Goal: Answer question/provide support: Share knowledge or assist other users

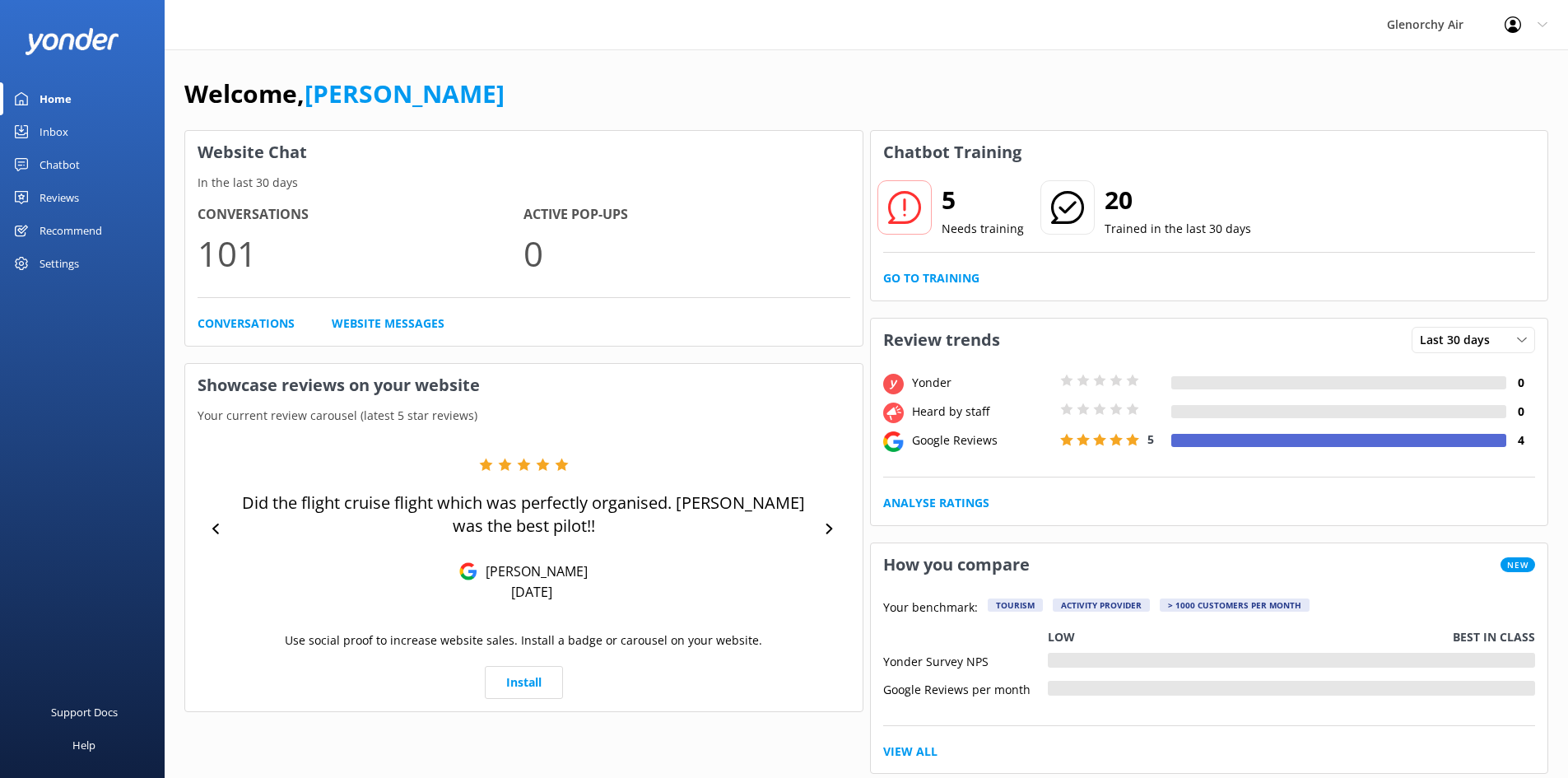
click at [20, 137] on icon at bounding box center [22, 132] width 13 height 13
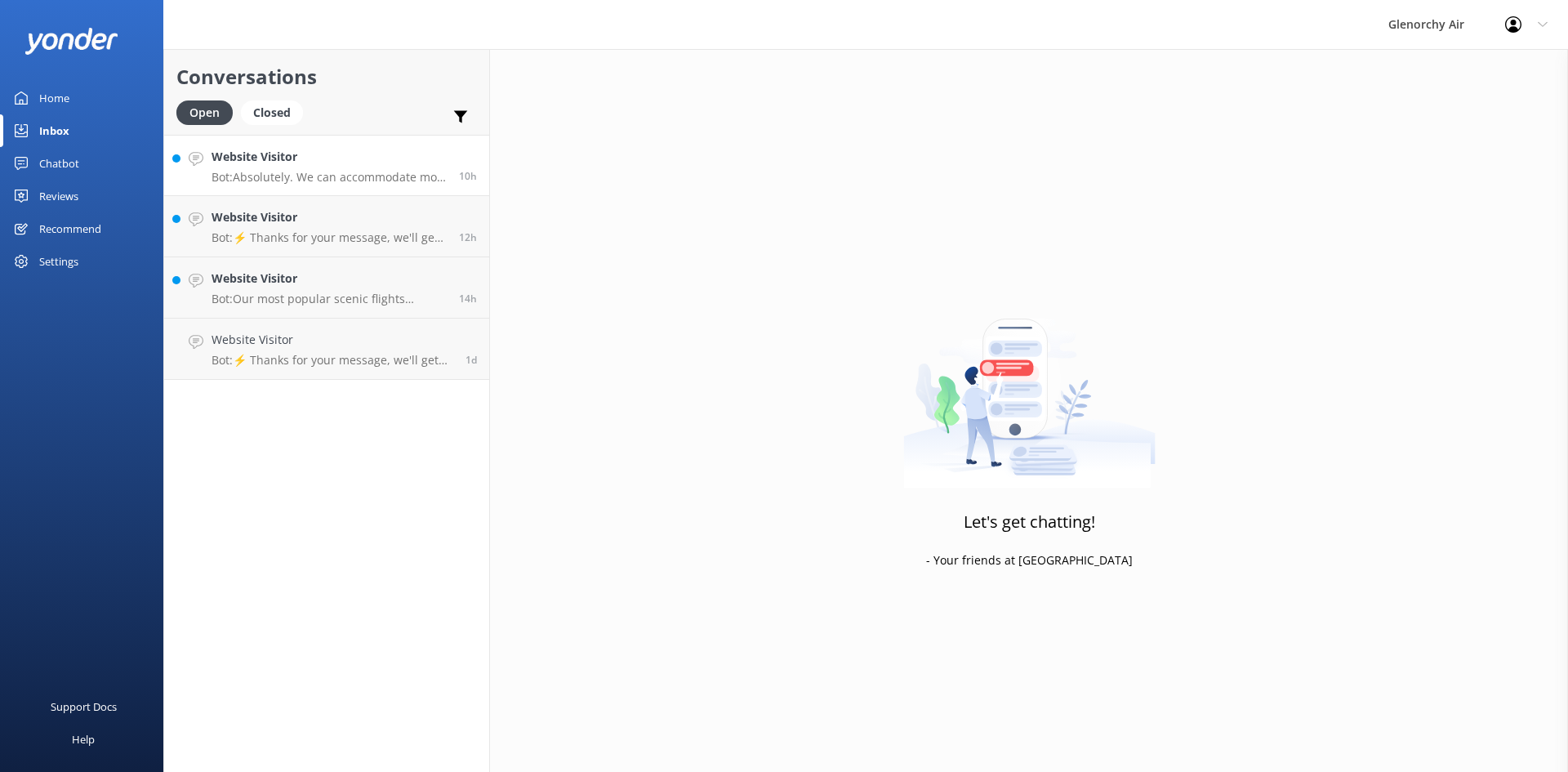
click at [340, 175] on p "Bot: Absolutely. We can accommodate most collapsible pushchairs. If your pushch…" at bounding box center [329, 177] width 236 height 15
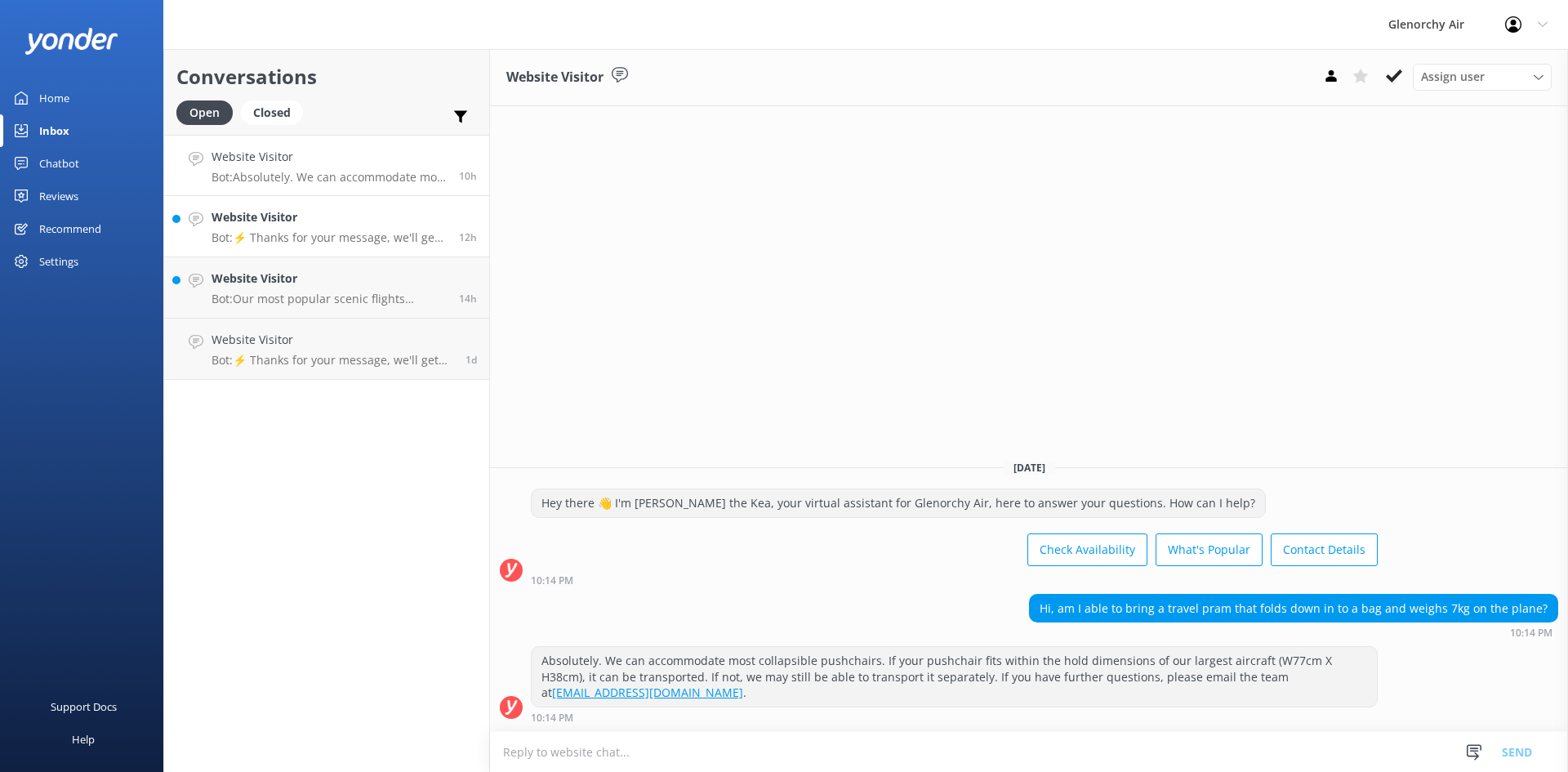
click at [342, 224] on h4 "Website Visitor" at bounding box center [329, 218] width 236 height 18
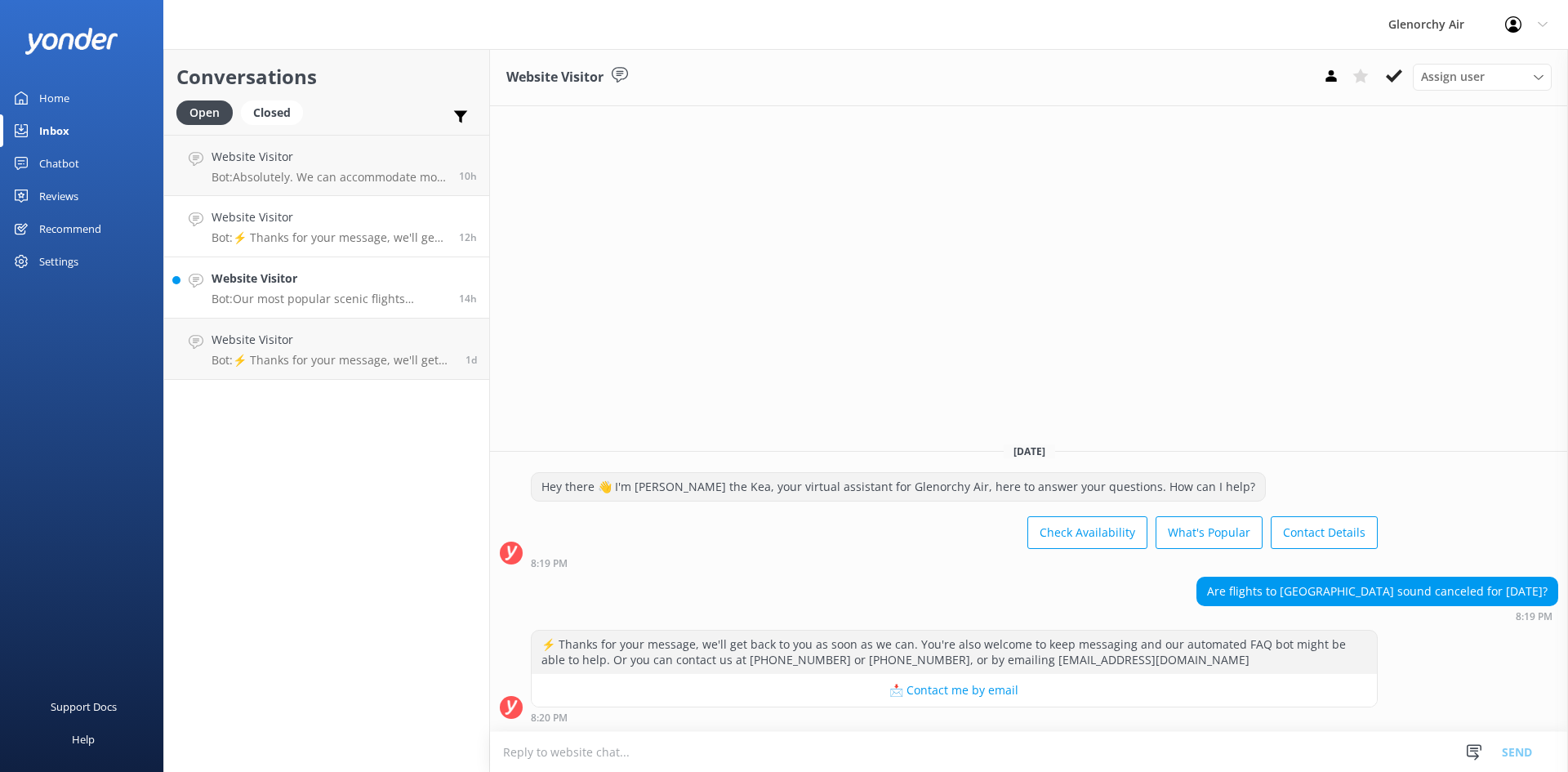
click at [333, 288] on h4 "Website Visitor" at bounding box center [329, 278] width 236 height 18
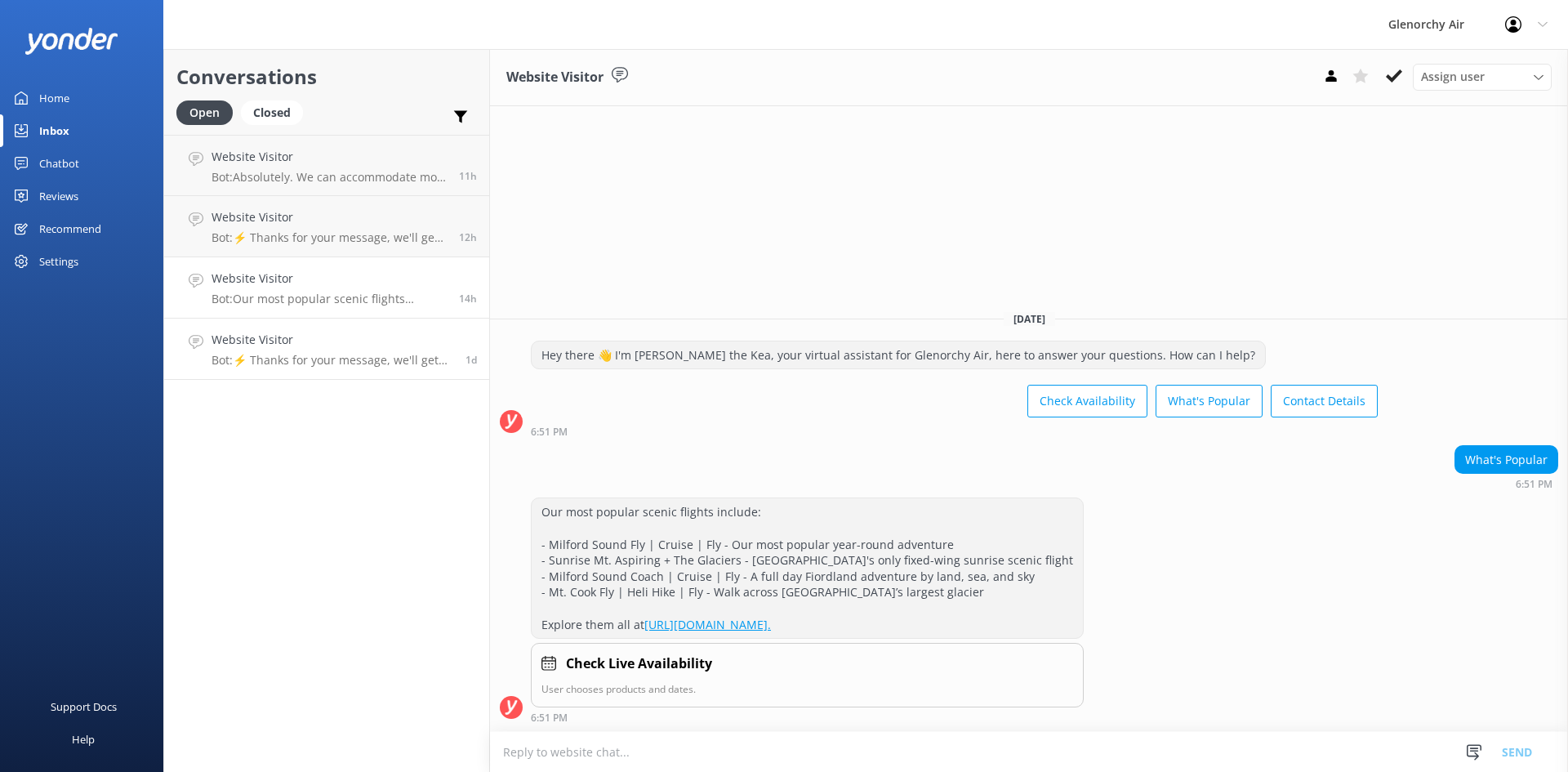
click at [249, 353] on p "Bot: ⚡ Thanks for your message, we'll get back to you as soon as we can. You're…" at bounding box center [333, 360] width 242 height 15
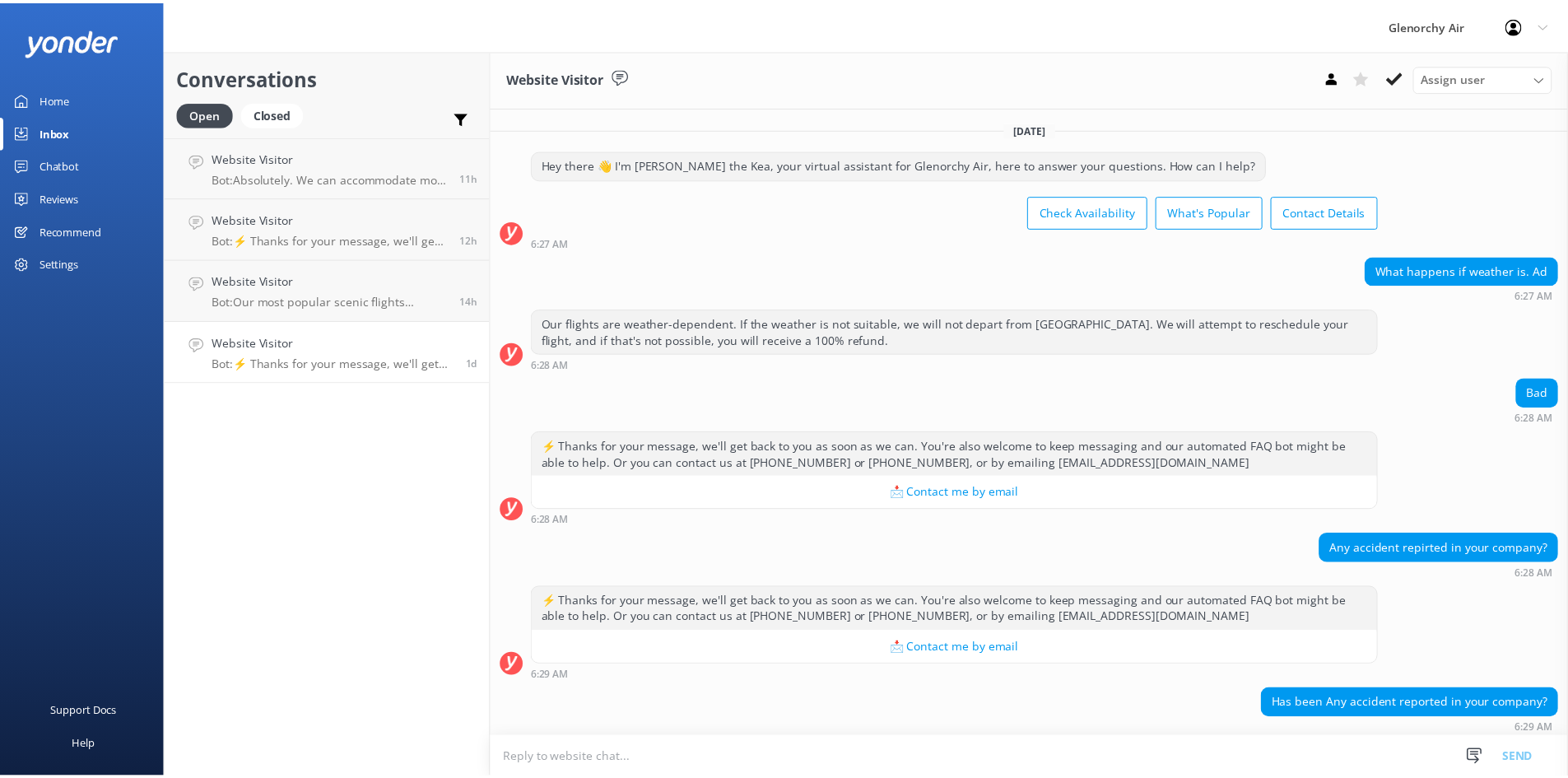
scroll to position [108, 0]
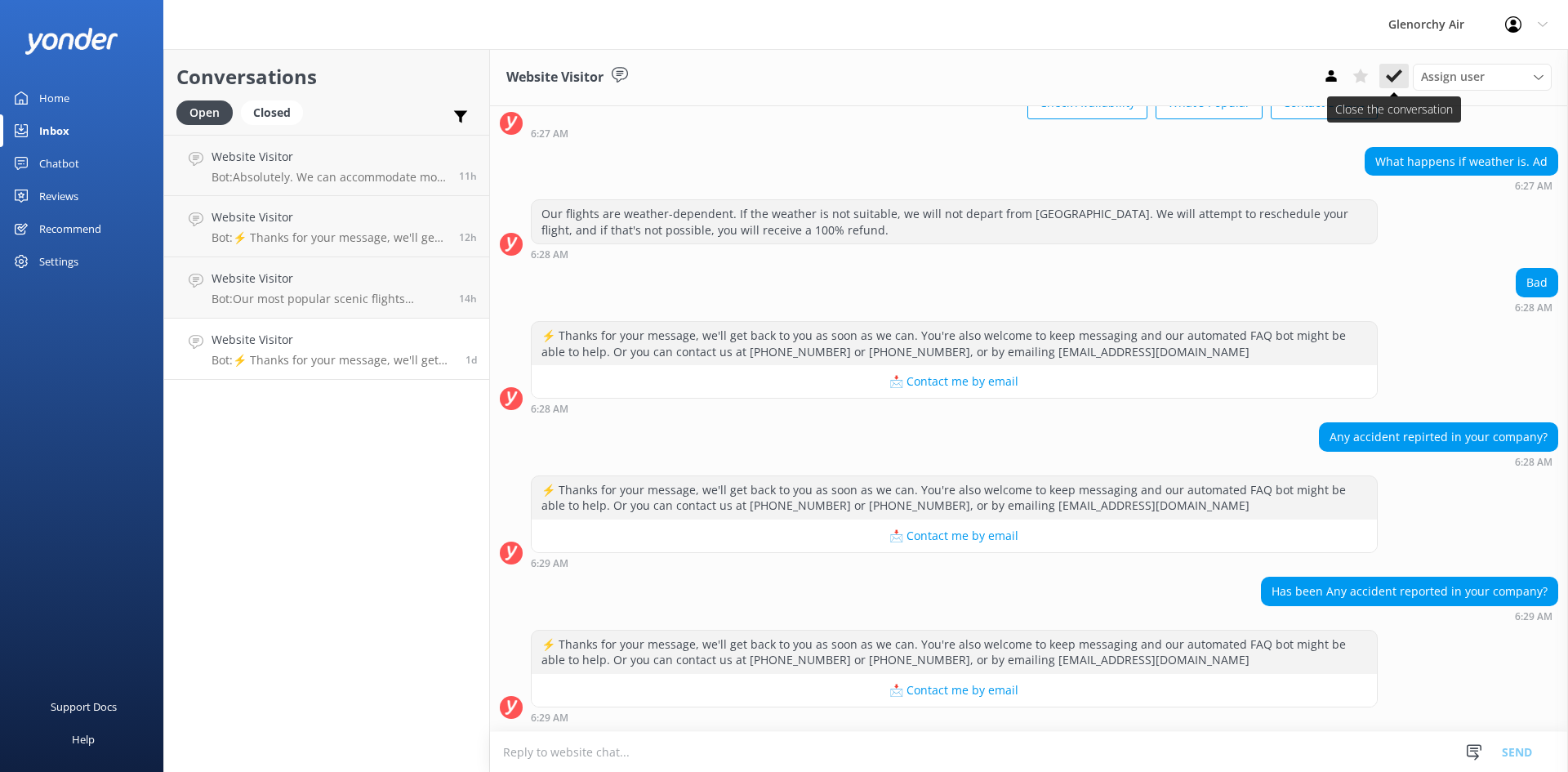
click at [1392, 70] on icon at bounding box center [1394, 76] width 16 height 16
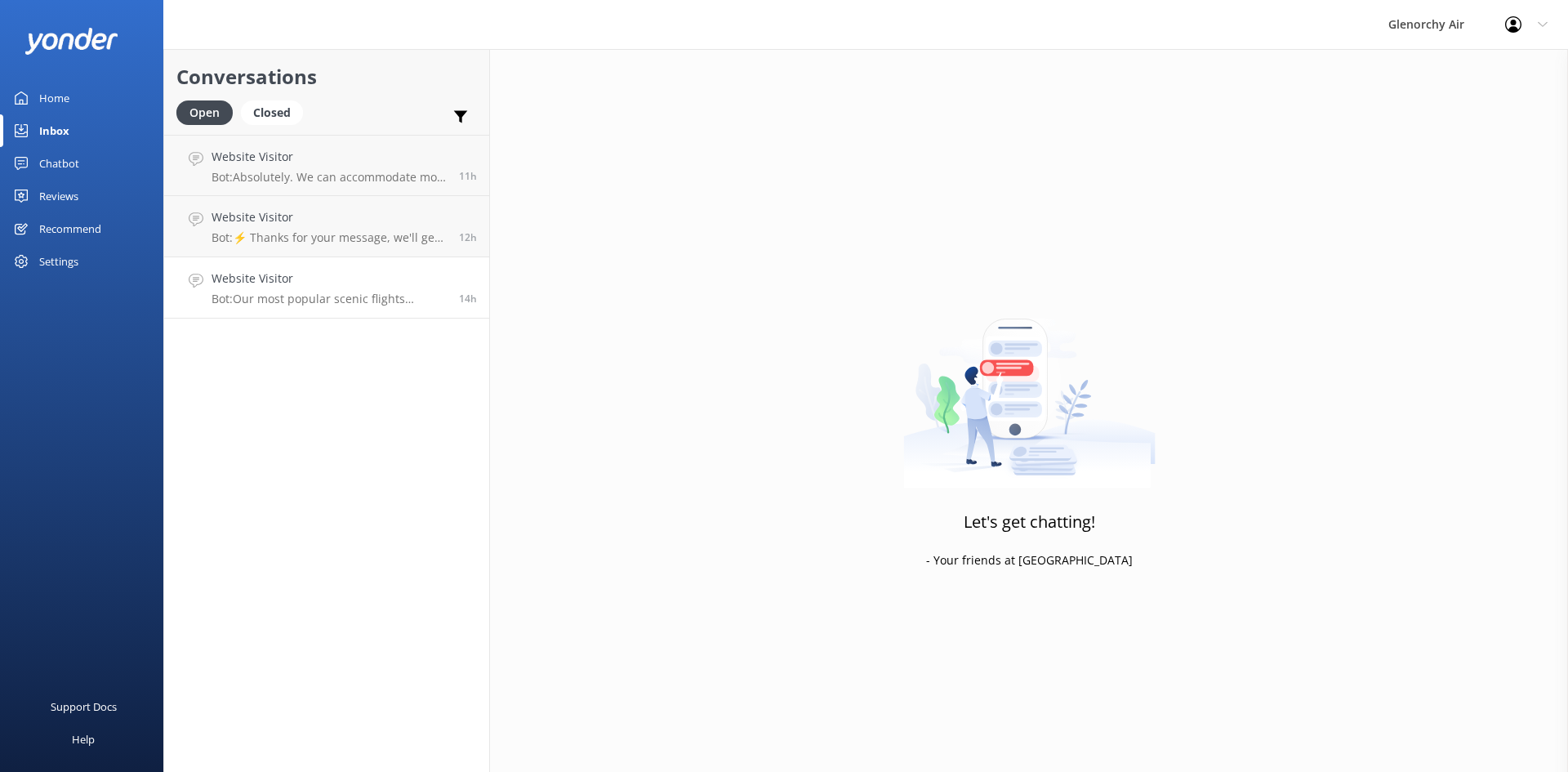
click at [402, 278] on h4 "Website Visitor" at bounding box center [329, 278] width 236 height 18
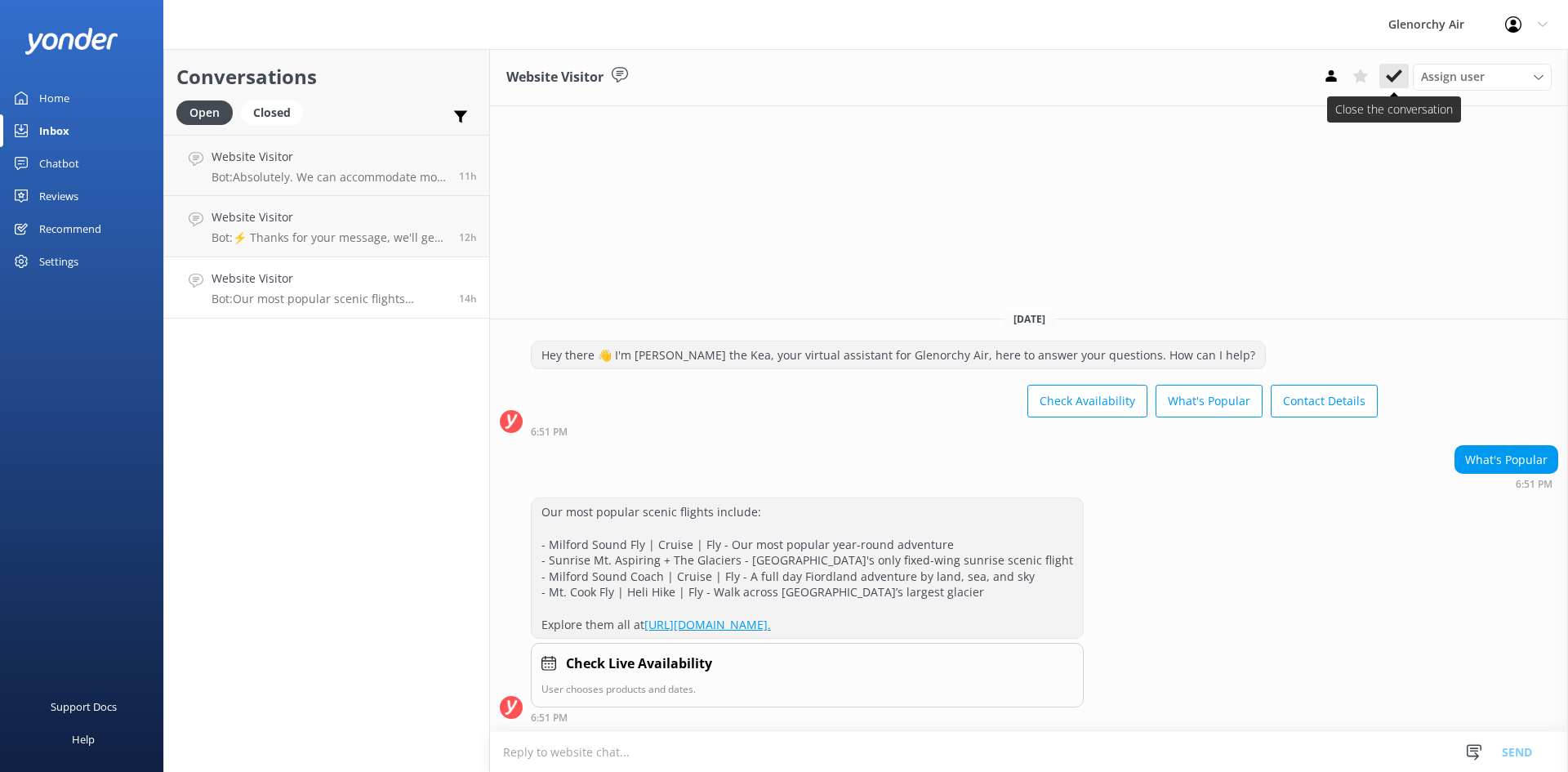
click at [1394, 73] on icon at bounding box center [1394, 76] width 16 height 16
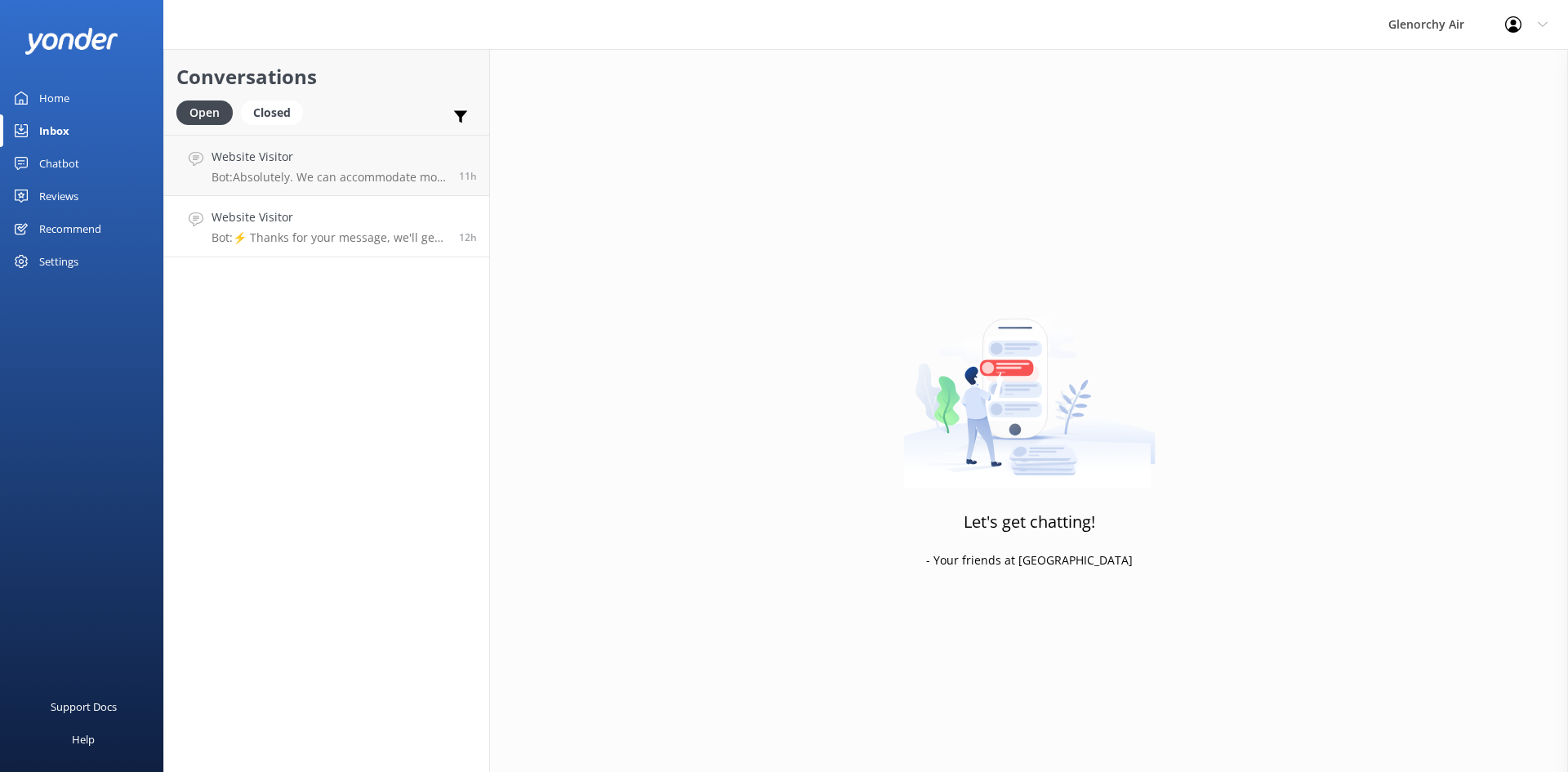
click at [362, 208] on link "Website Visitor Bot: ⚡ Thanks for your message, we'll get back to you as soon a…" at bounding box center [326, 227] width 325 height 61
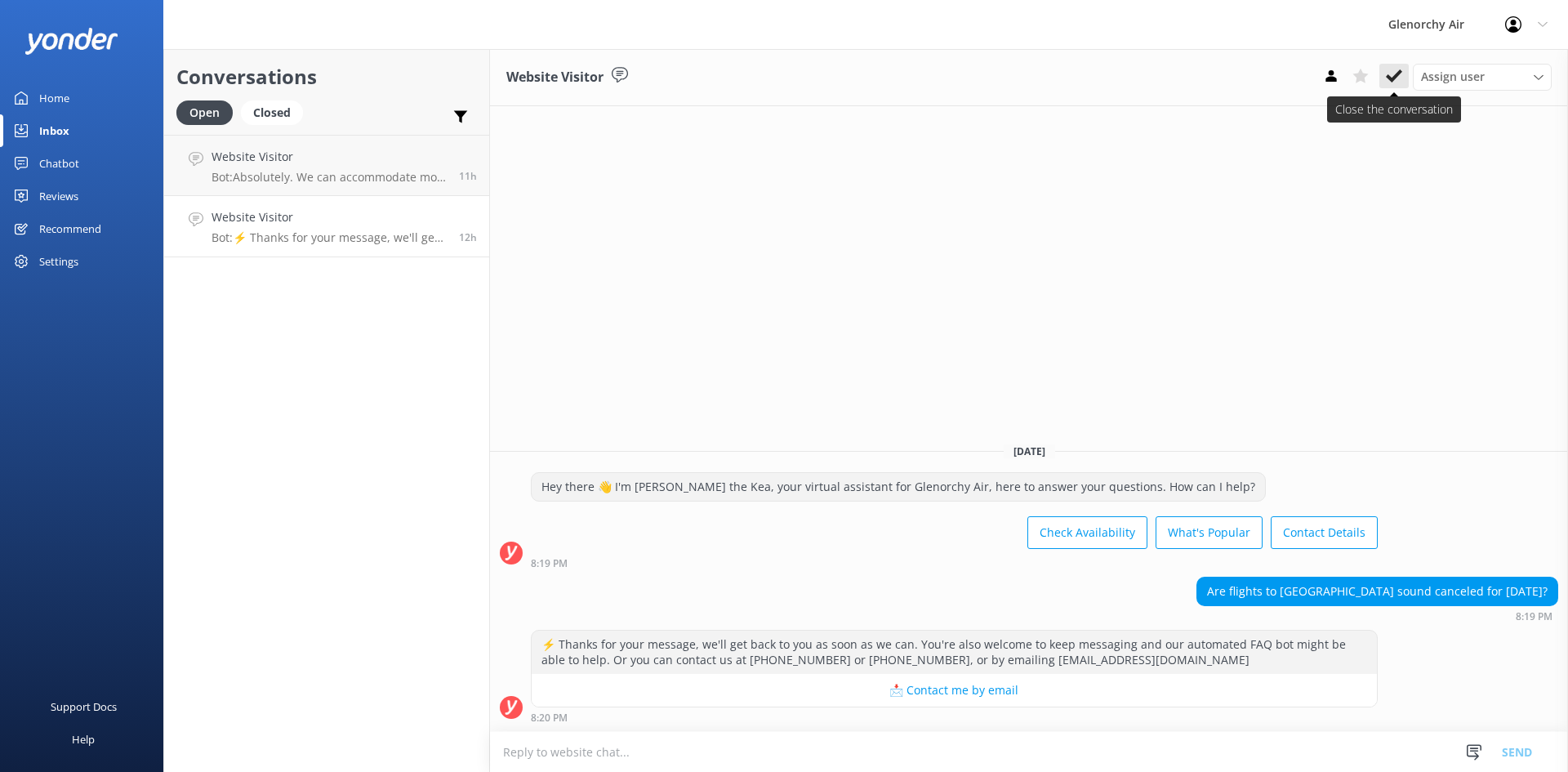
click at [1398, 65] on button at bounding box center [1394, 76] width 30 height 25
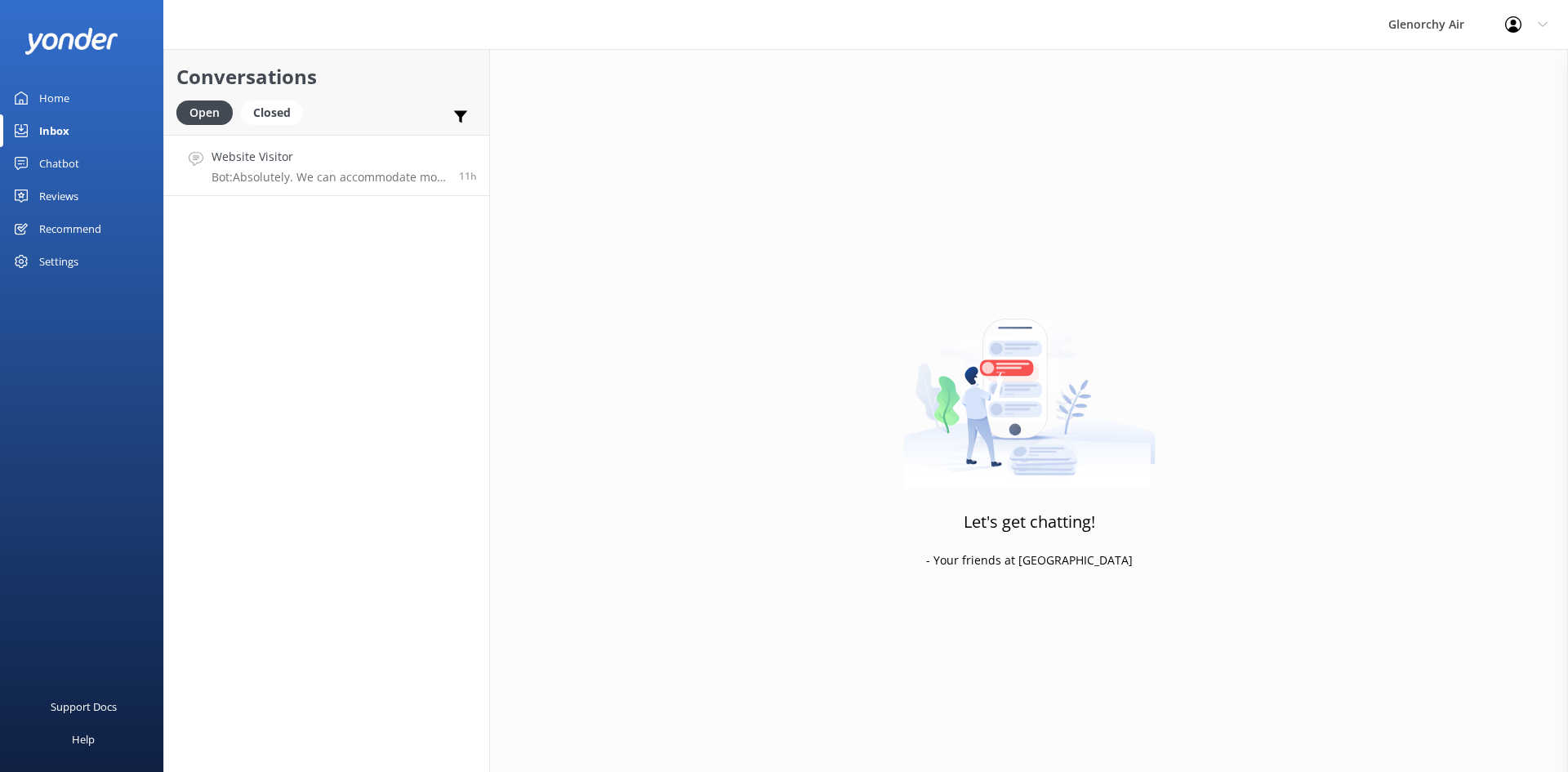
click at [296, 166] on div "Website Visitor Bot: Absolutely. We can accommodate most collapsible pushchairs…" at bounding box center [329, 165] width 236 height 35
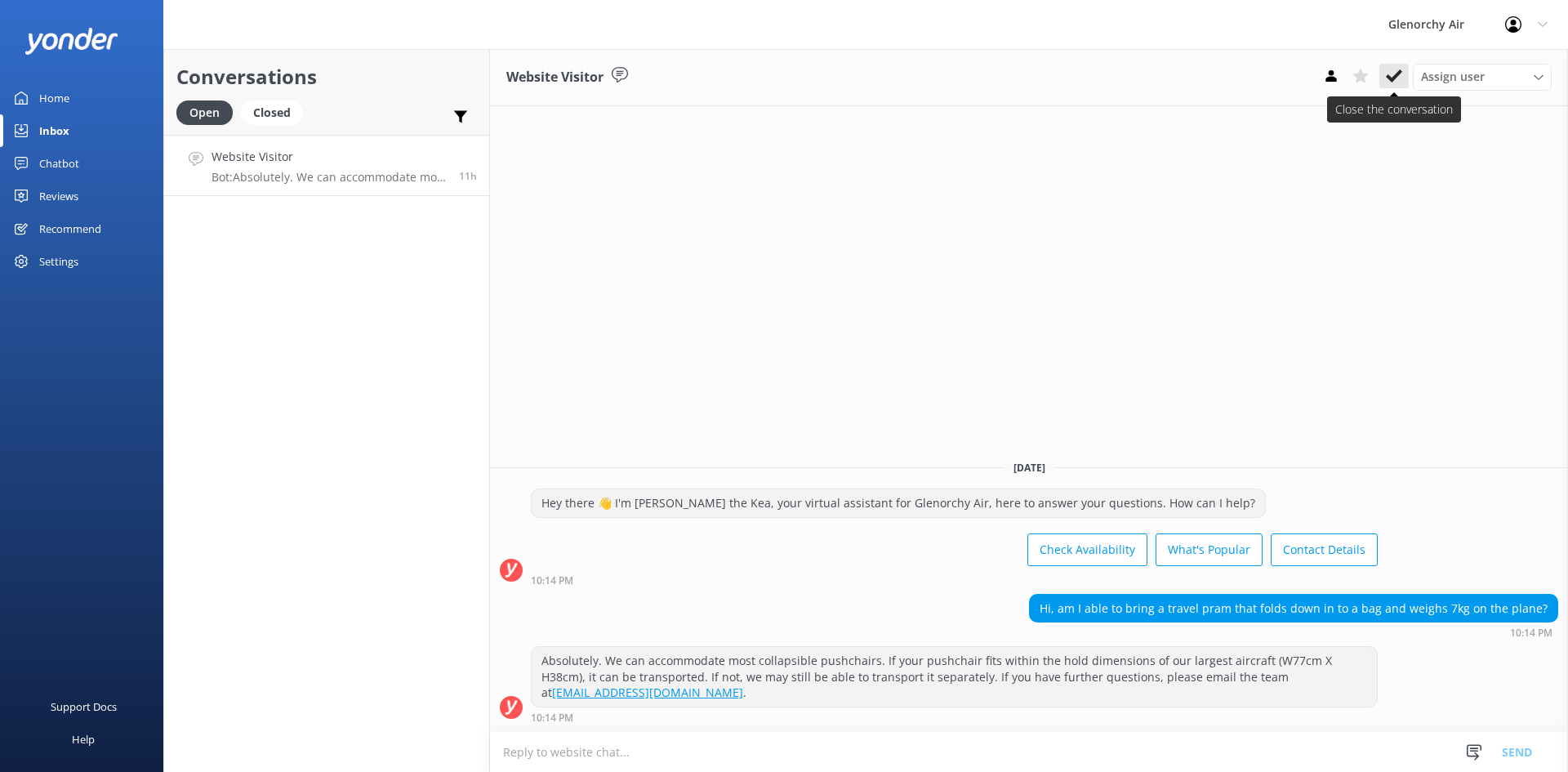
click at [1392, 87] on button at bounding box center [1394, 76] width 30 height 25
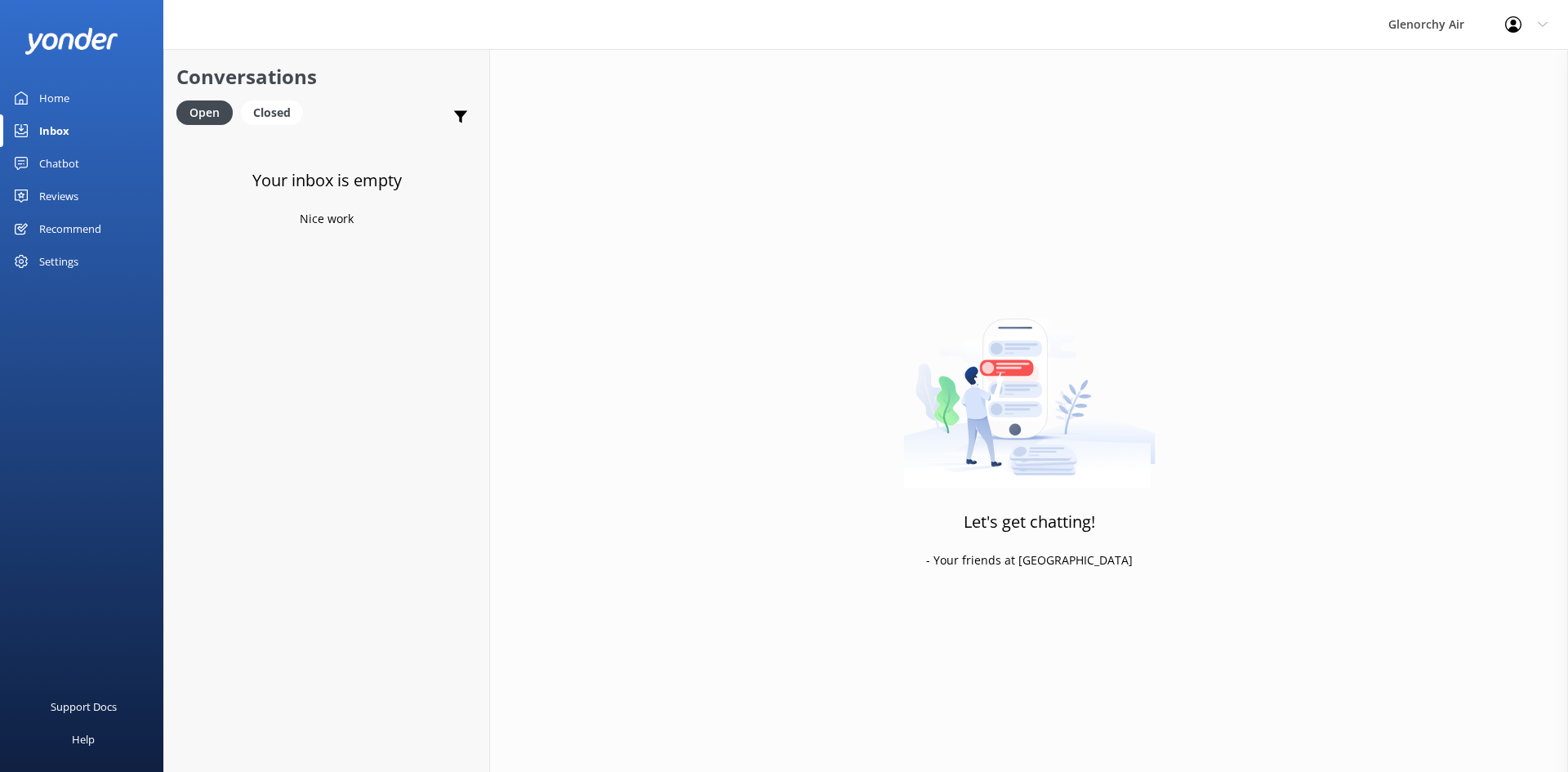
click at [53, 165] on div "Chatbot" at bounding box center [59, 164] width 40 height 33
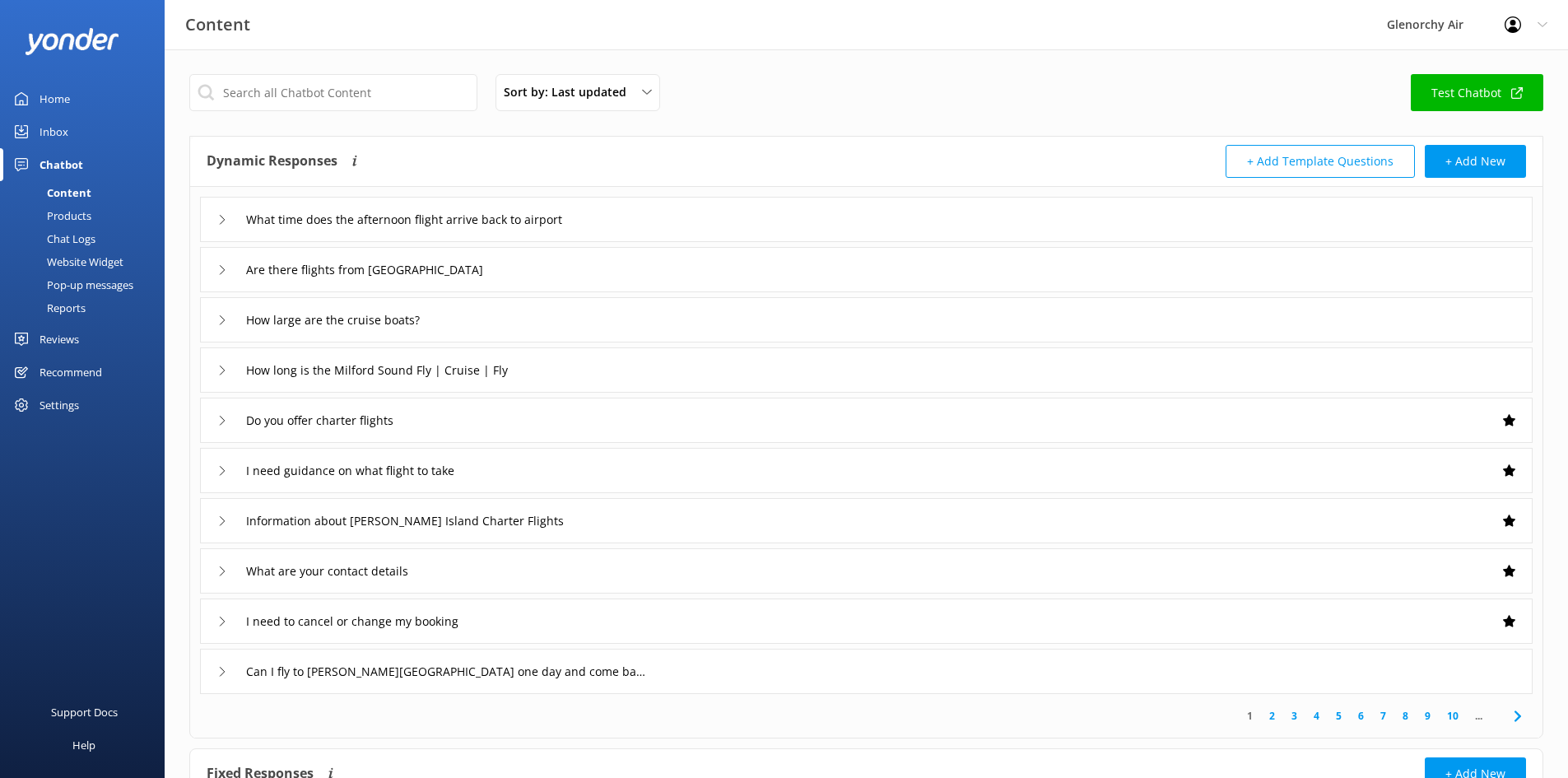
click at [56, 212] on div "Products" at bounding box center [51, 216] width 81 height 23
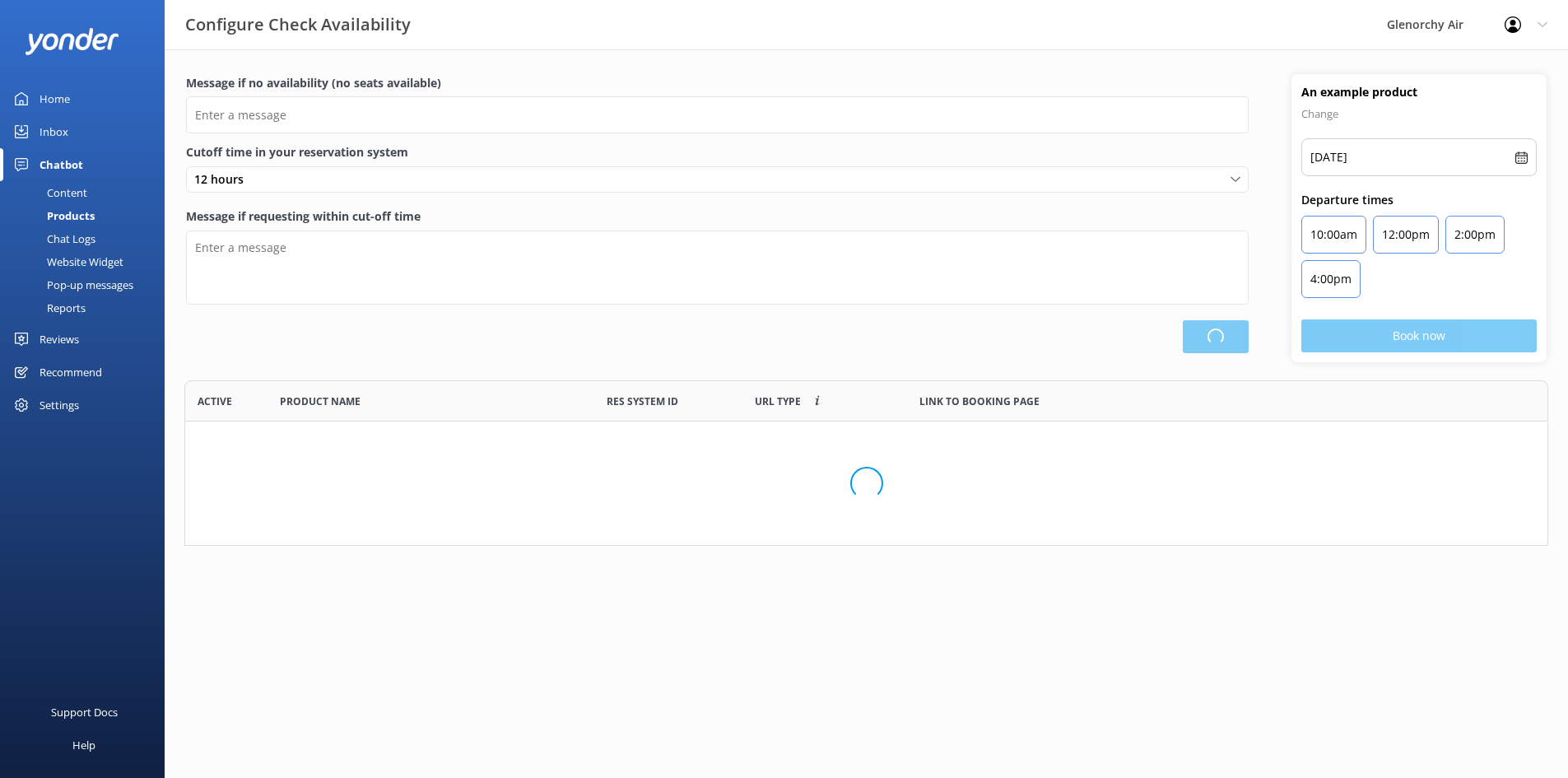
type input "There are no seats available, please check an alternative day"
type textarea "Our online booking system closes {hours} prior to departure. Please contact us …"
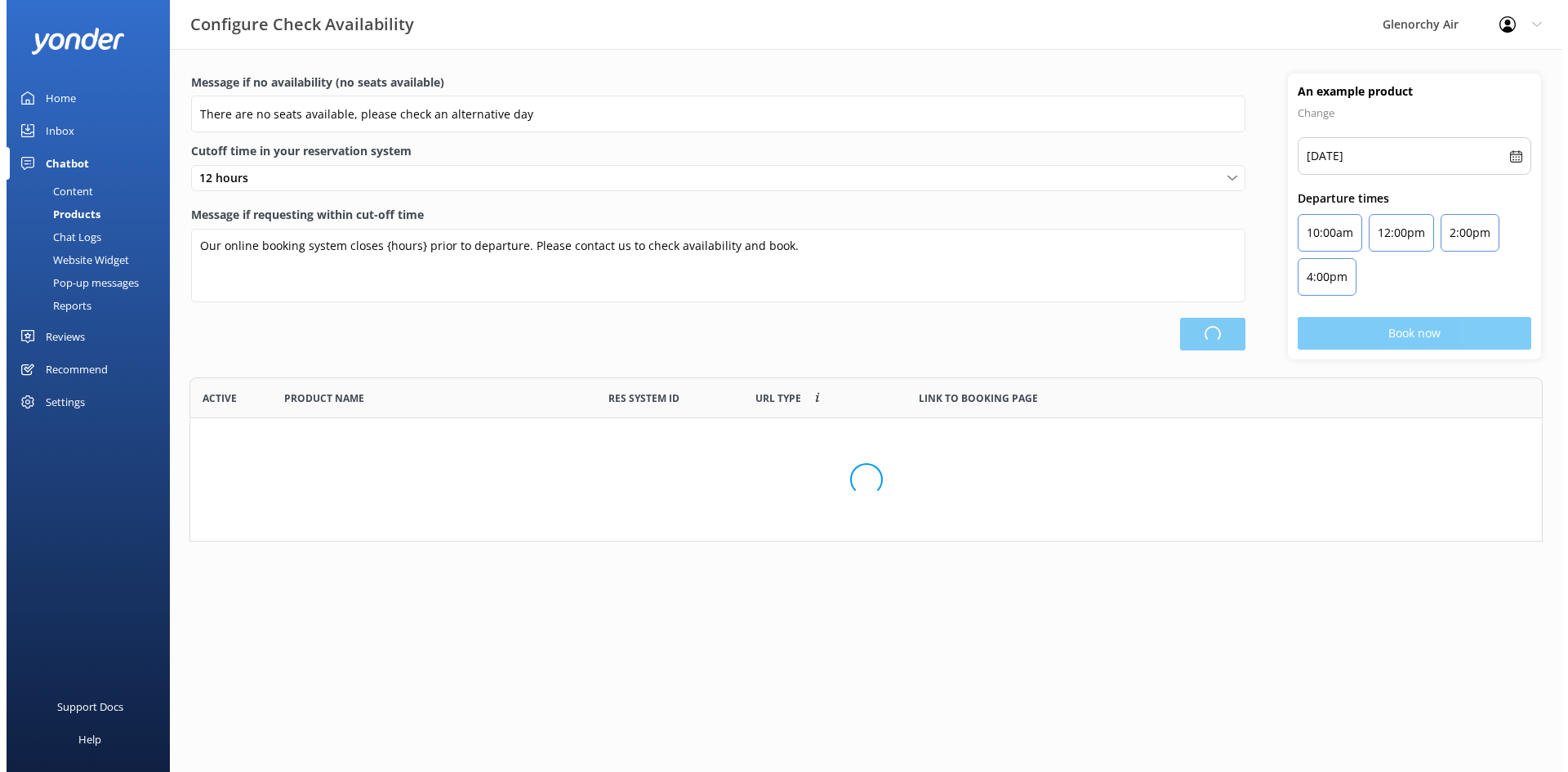
scroll to position [479, 1339]
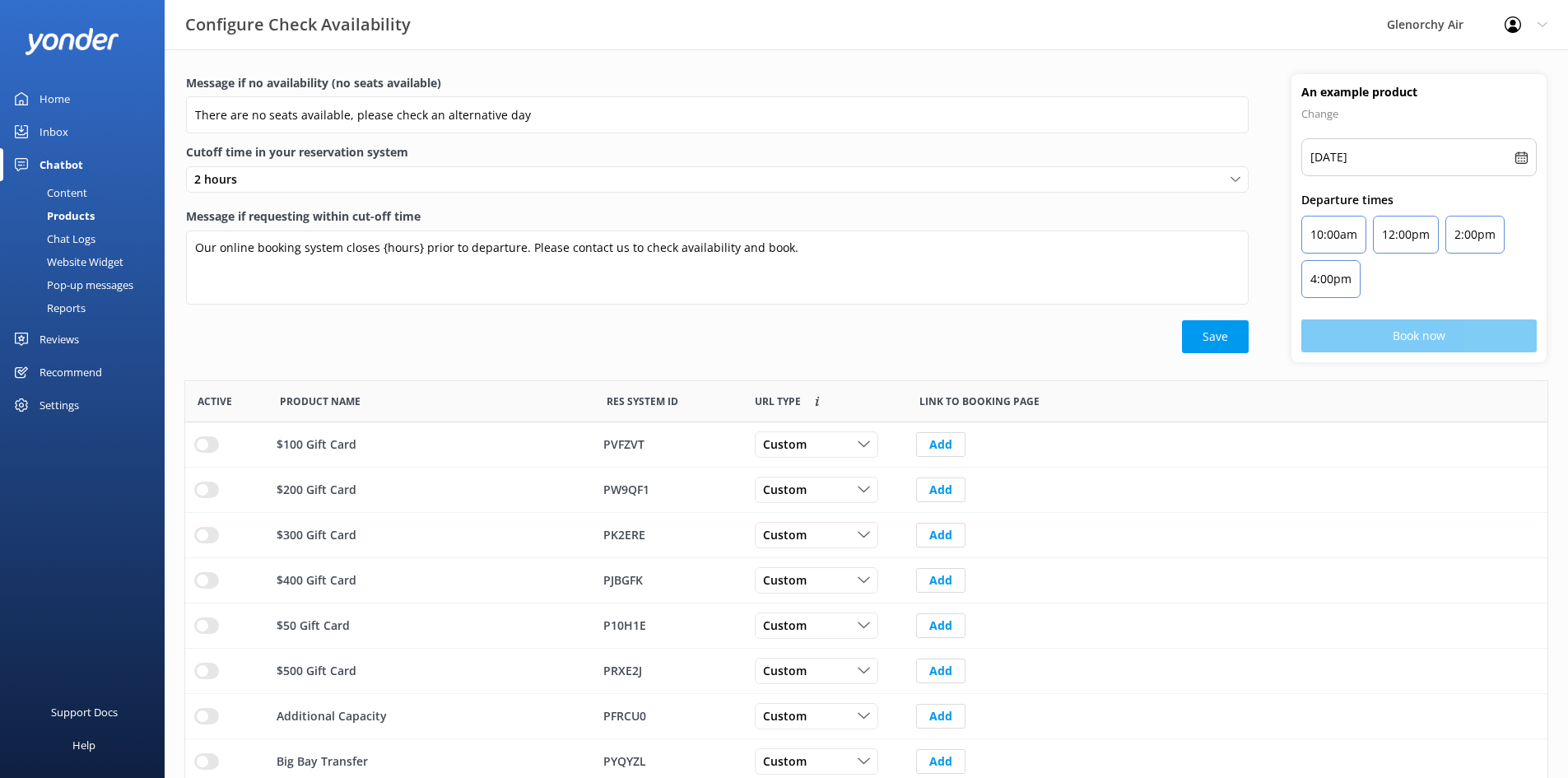
click at [93, 239] on div "Chat Logs" at bounding box center [52, 239] width 85 height 23
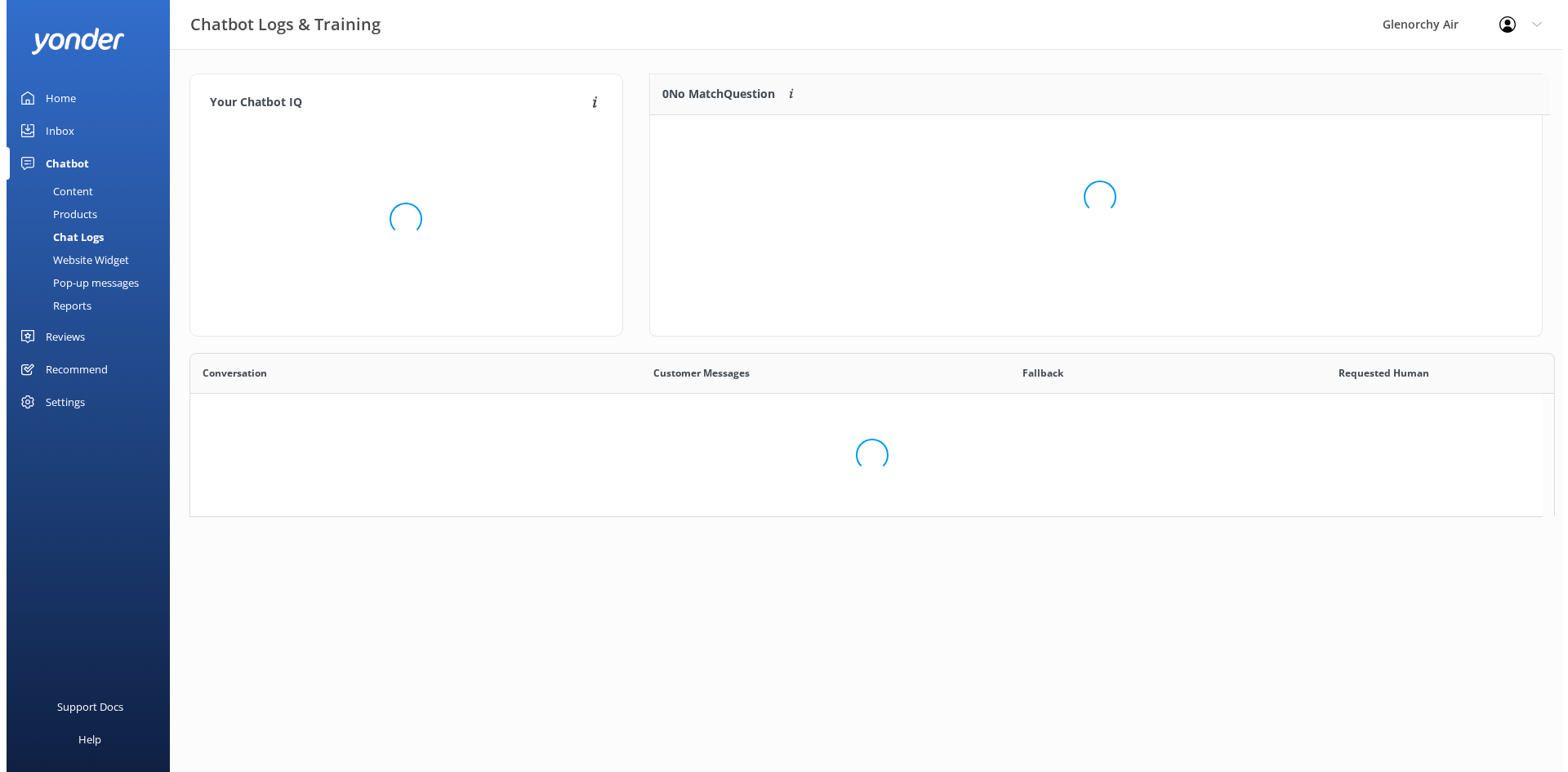
scroll to position [560, 1339]
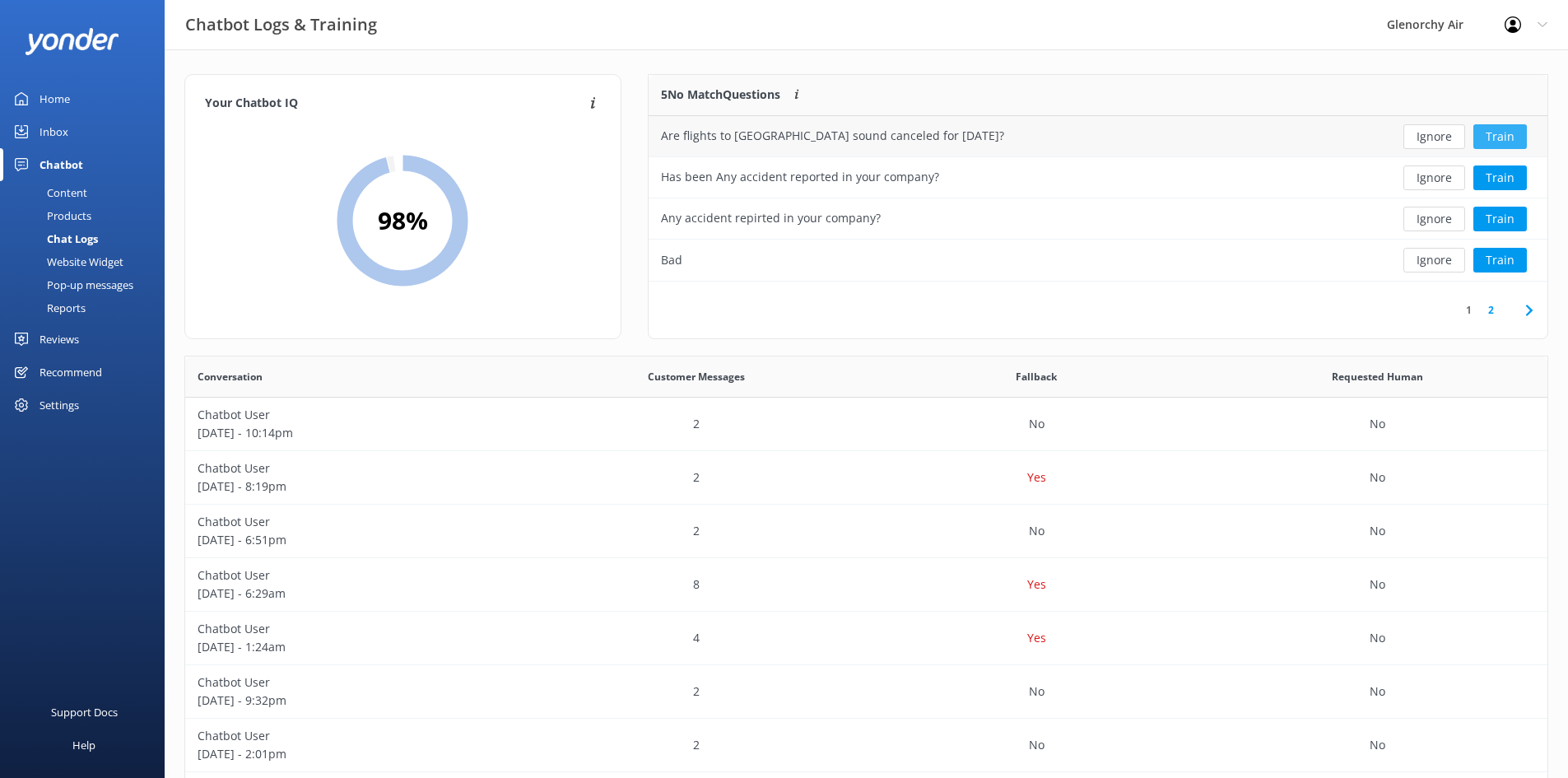
click at [1508, 139] on button "Train" at bounding box center [1500, 137] width 53 height 25
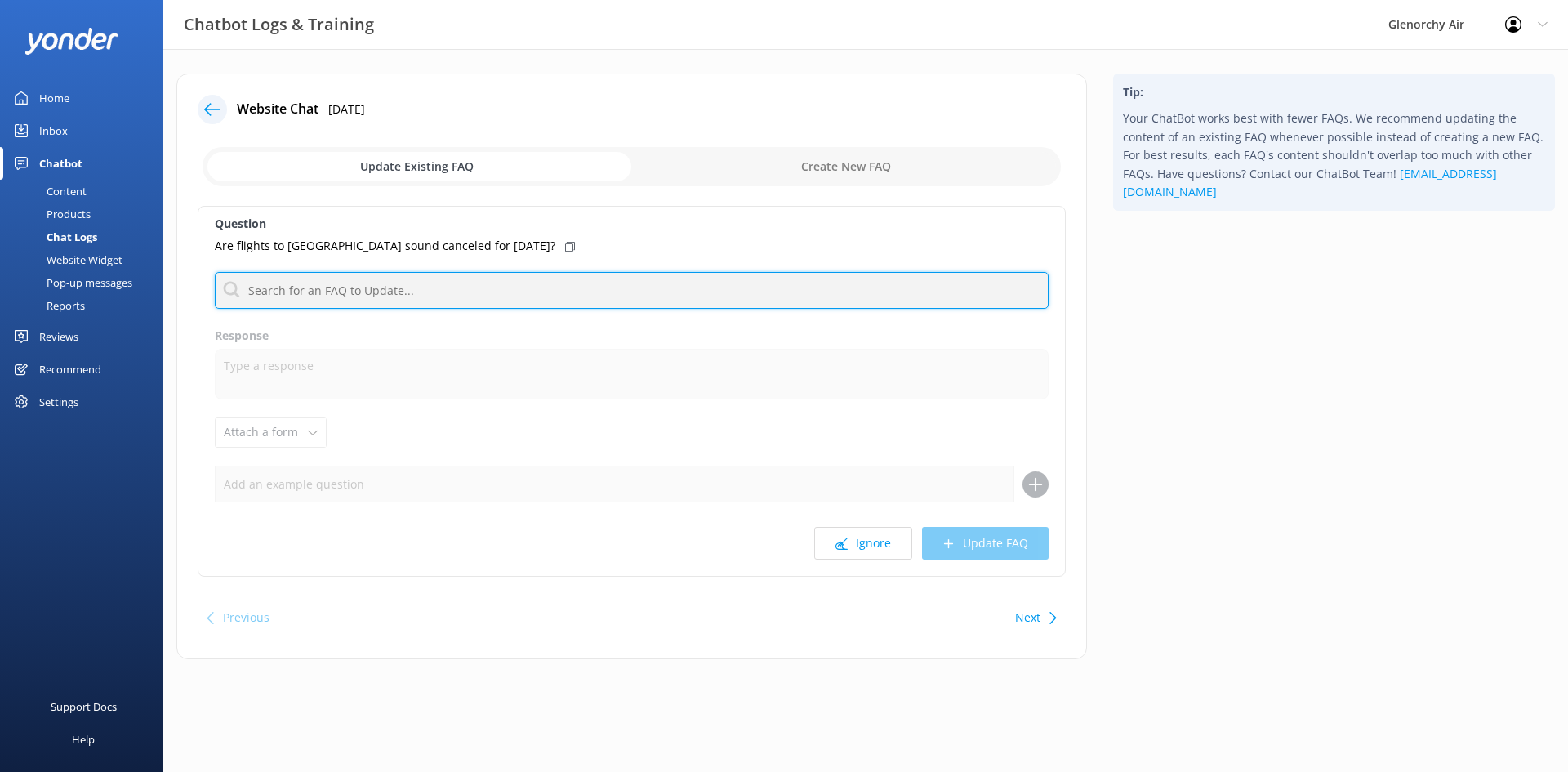
click at [338, 301] on input "text" at bounding box center [632, 290] width 834 height 37
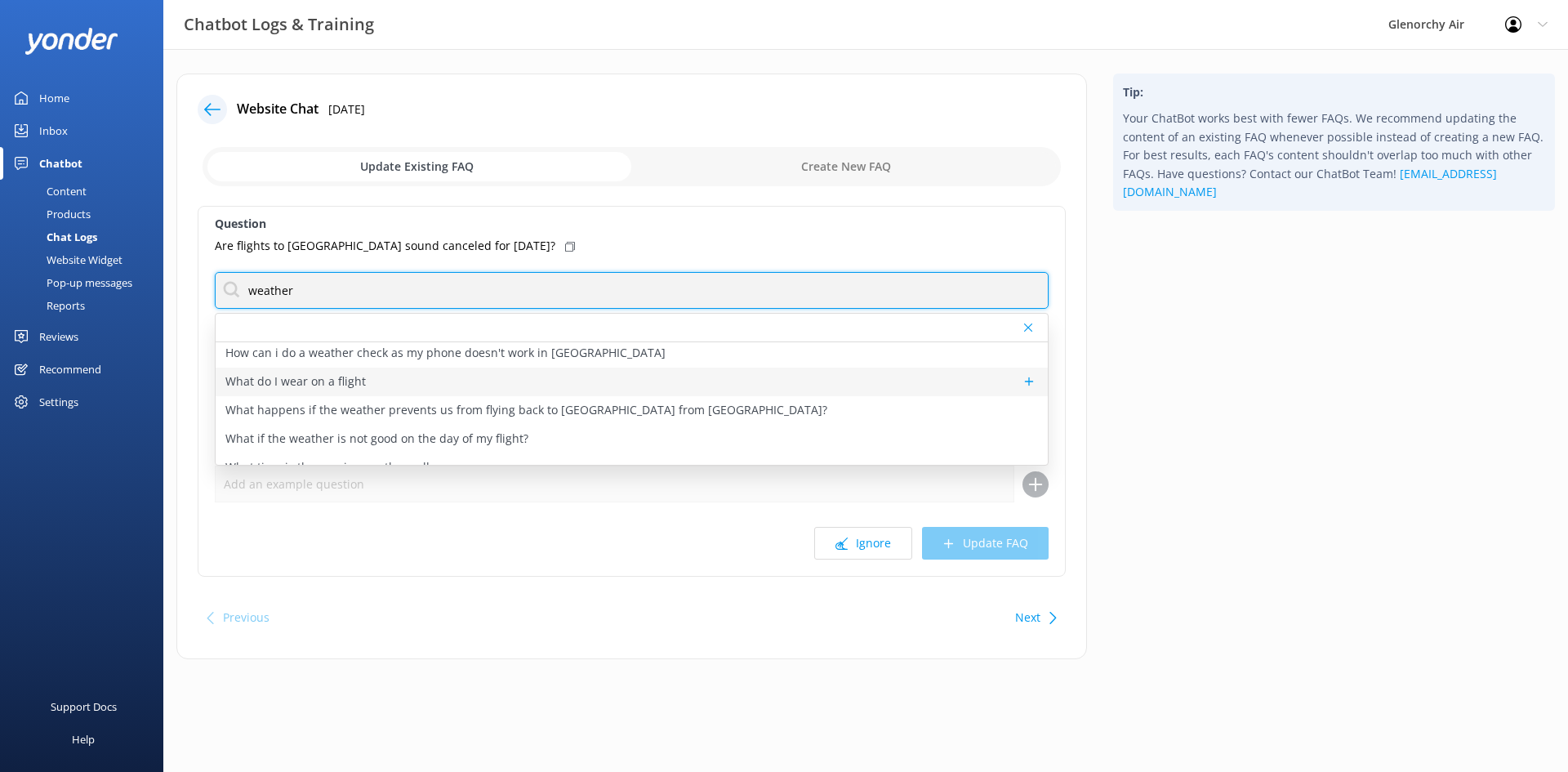
scroll to position [49, 0]
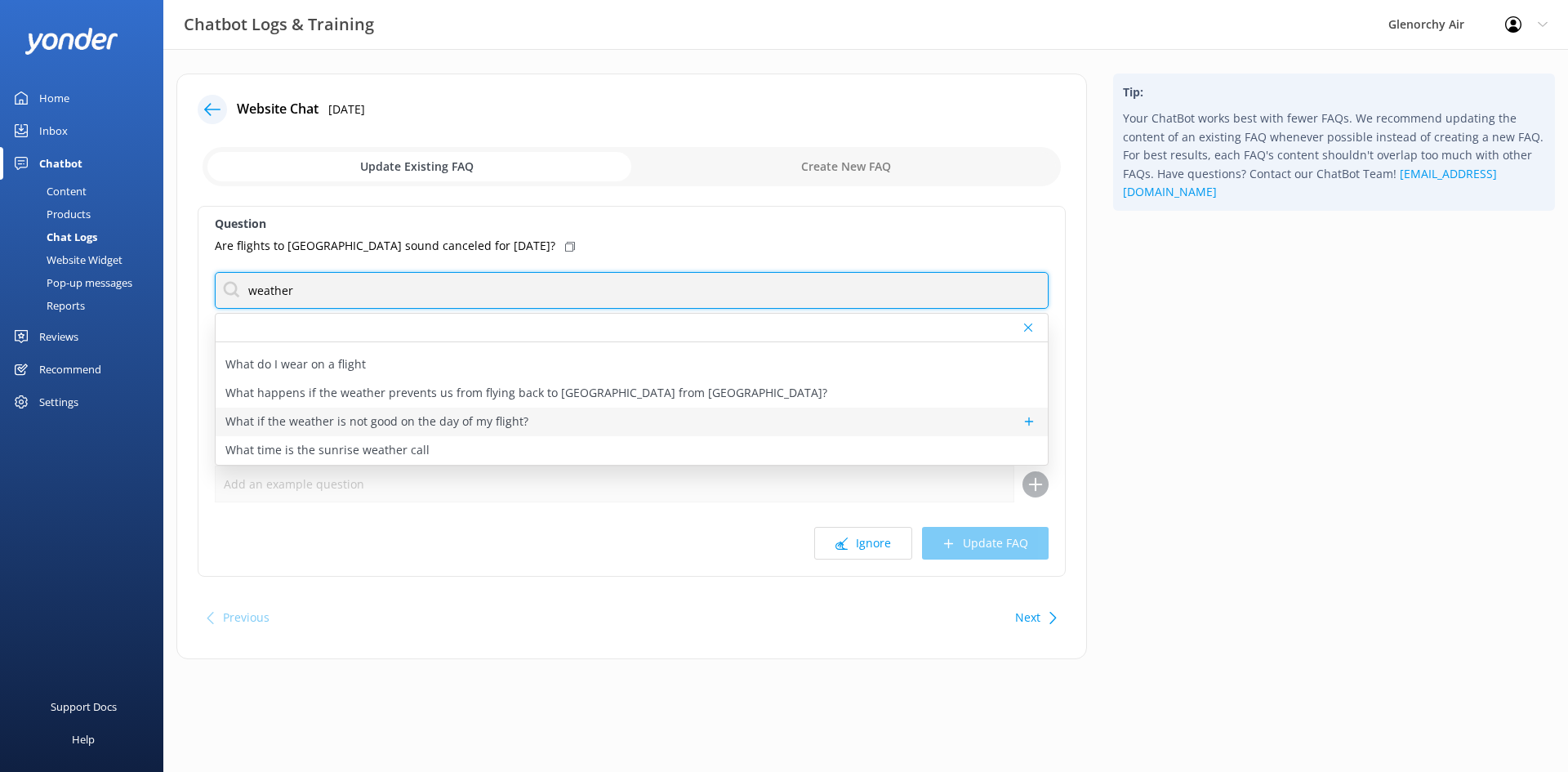
type input "weather"
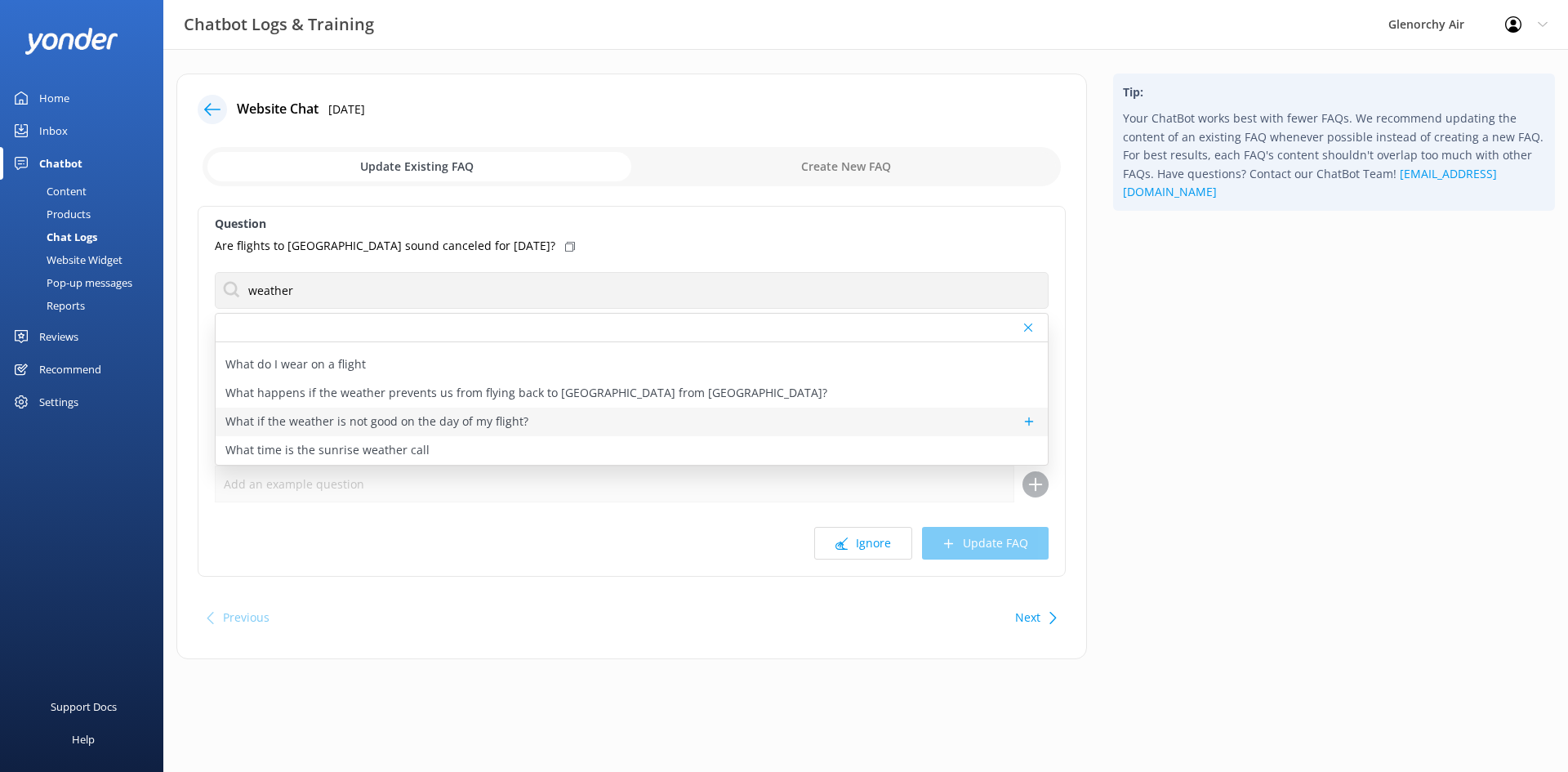
click at [495, 413] on p "What if the weather is not good on the day of my flight?" at bounding box center [377, 422] width 303 height 18
type textarea "Our pilots will always look at the forecast for the full duration of your trip …"
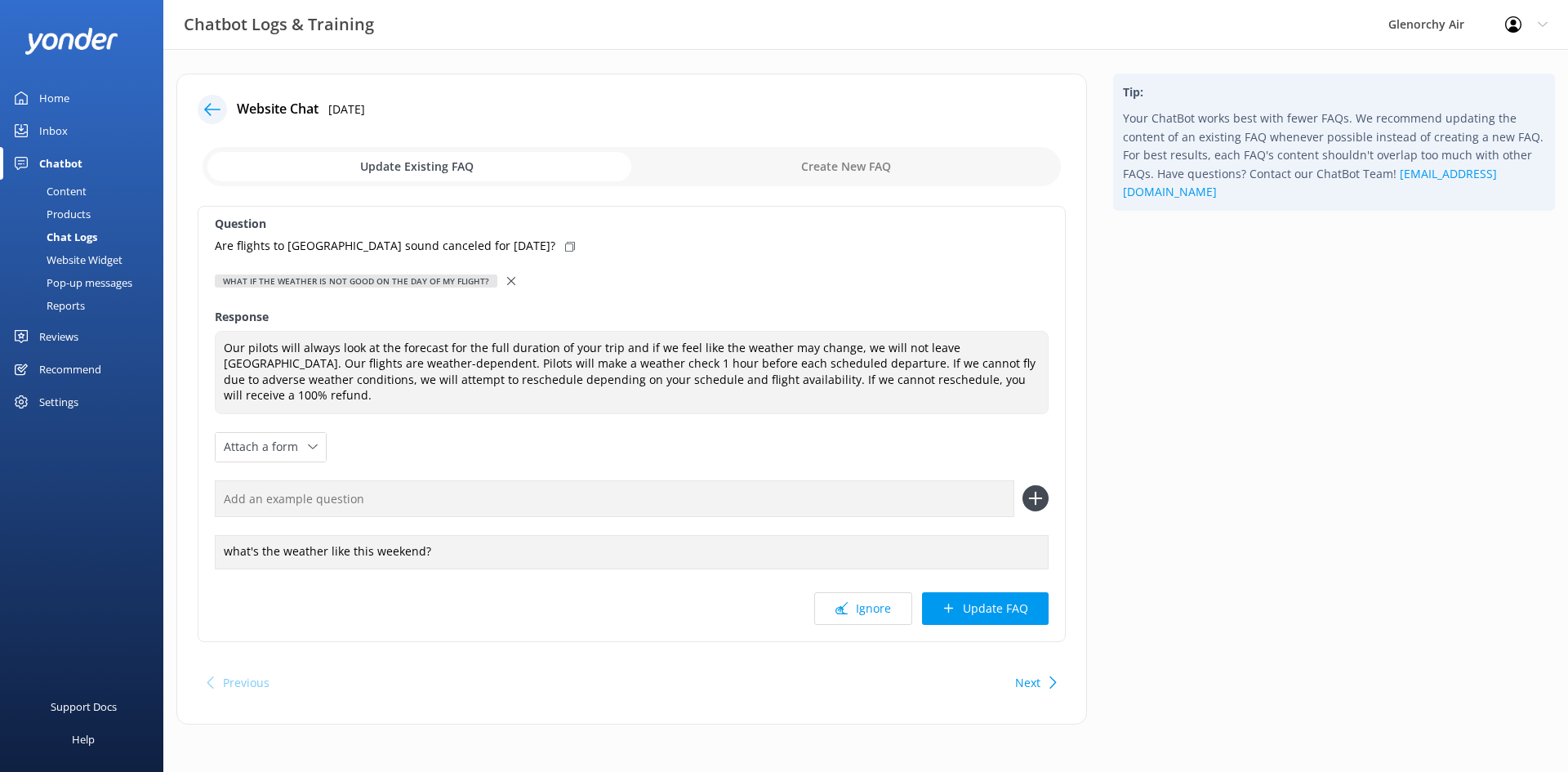
click at [507, 274] on div at bounding box center [513, 281] width 12 height 18
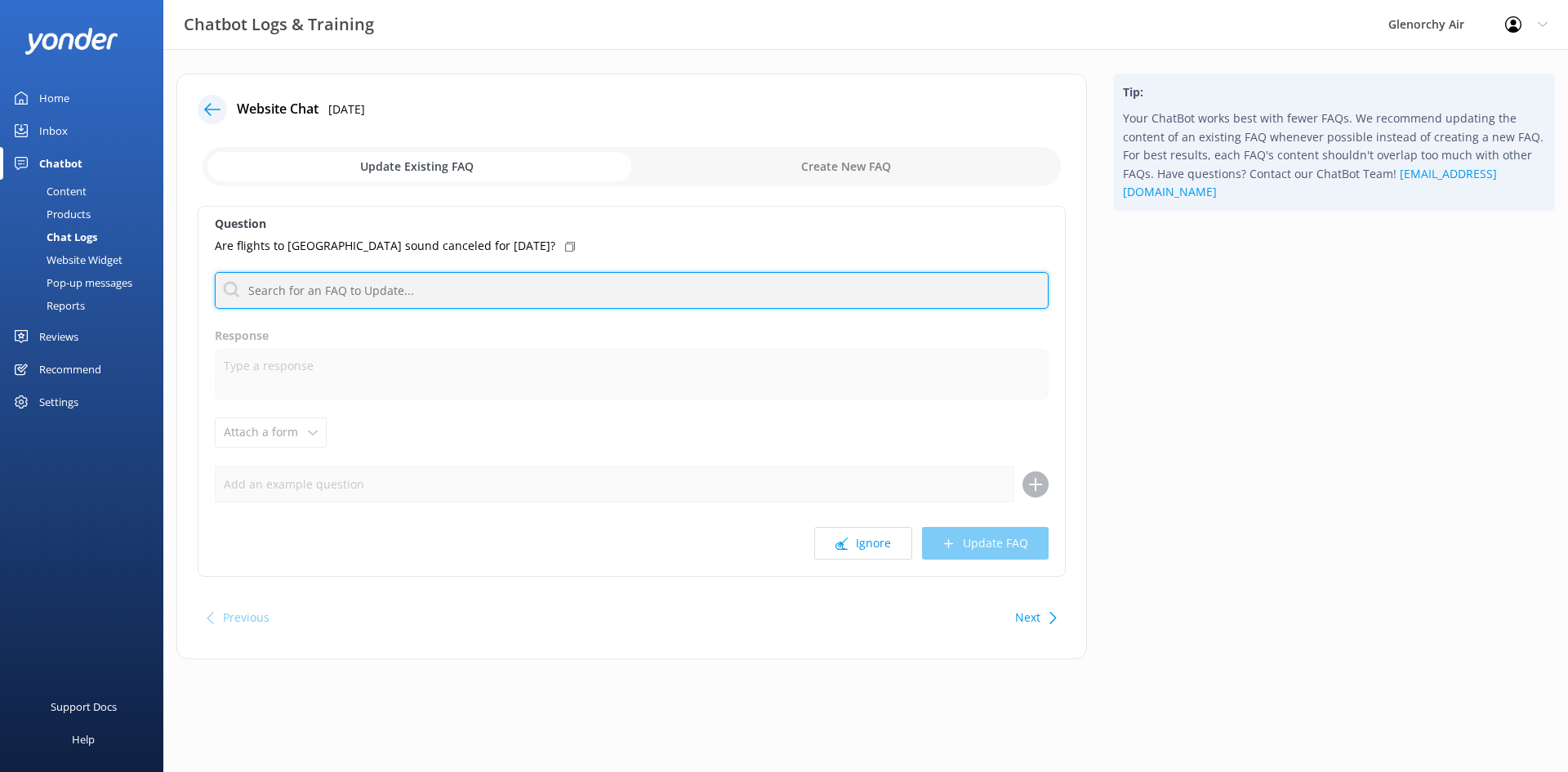
click at [474, 282] on input "text" at bounding box center [632, 290] width 834 height 37
type input "weather"
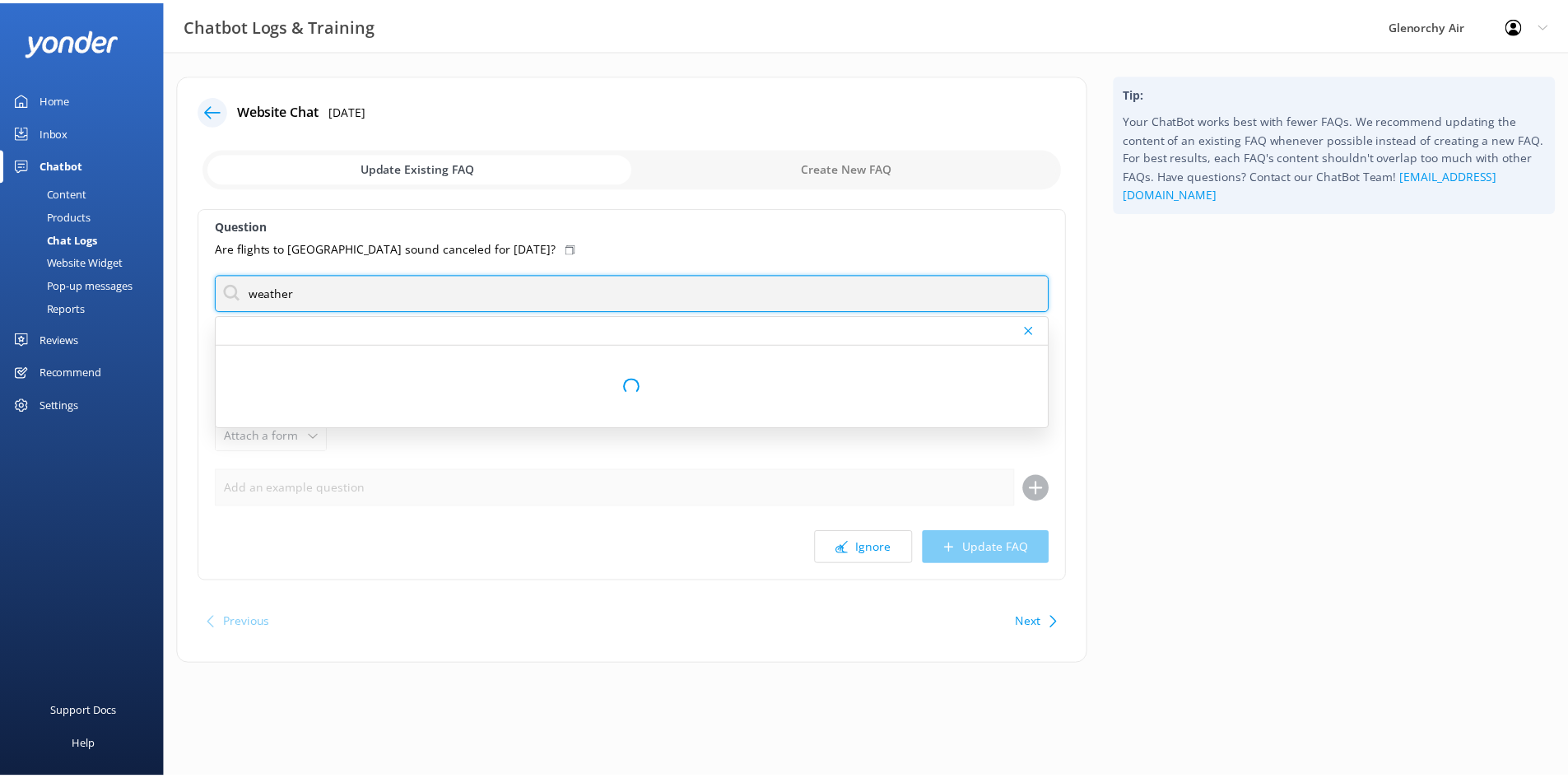
scroll to position [0, 0]
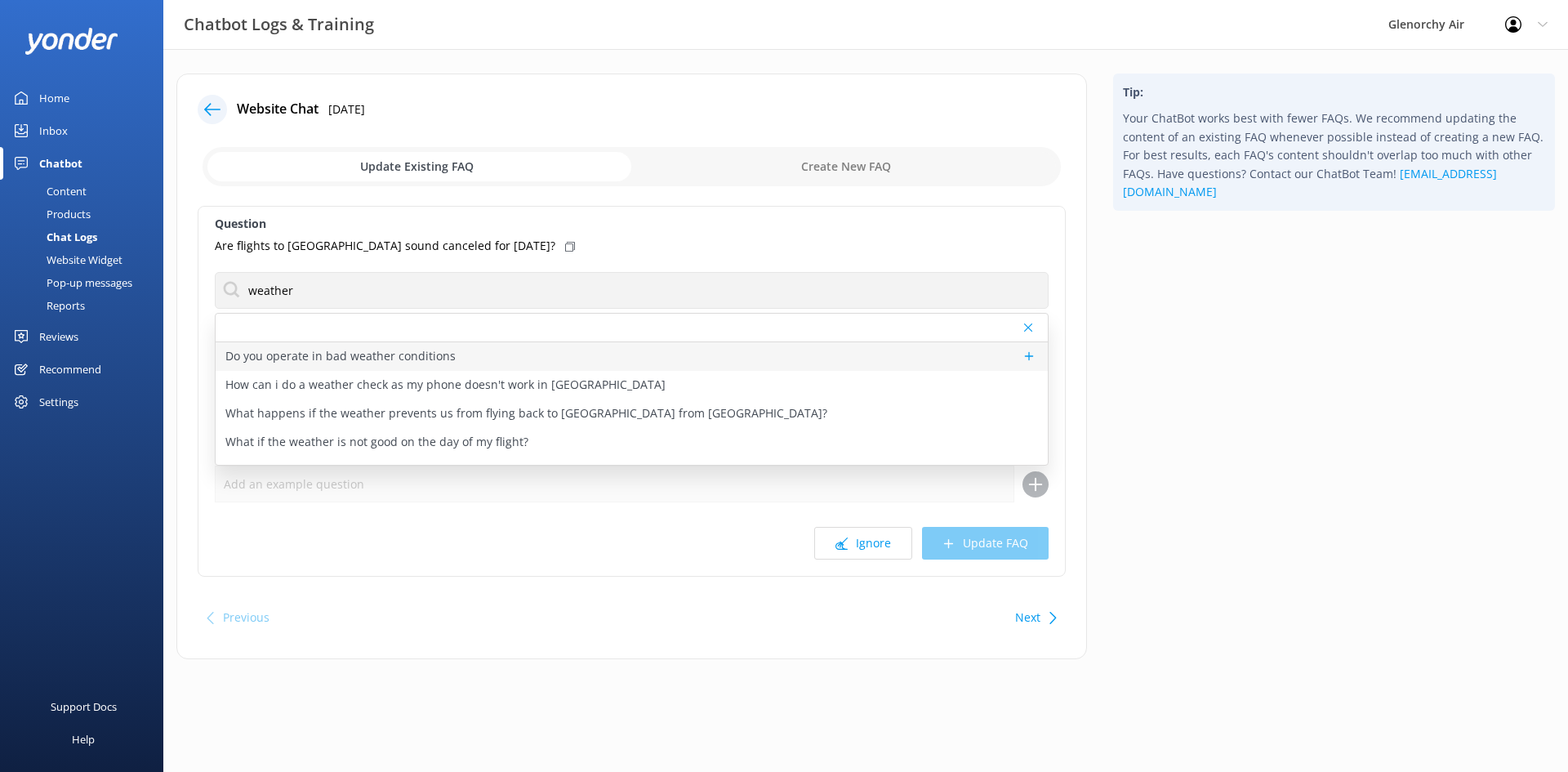
click at [348, 362] on p "Do you operate in bad weather conditions" at bounding box center [341, 356] width 231 height 18
type textarea "Our pilots will always look at the forecast for the full duration of your trip …"
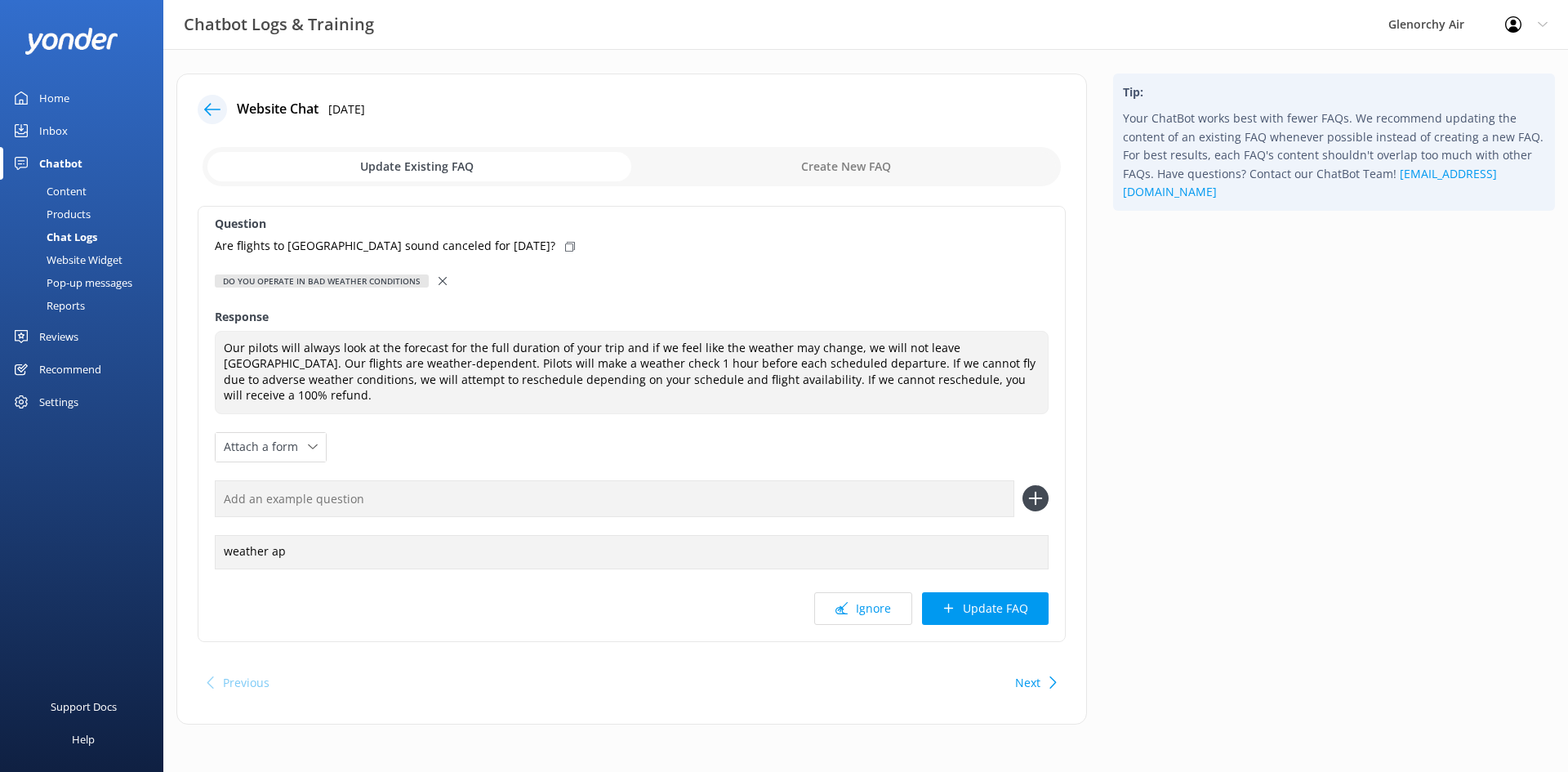
click at [874, 484] on input "text" at bounding box center [614, 498] width 800 height 37
type input "are flights cancelled [DATE]"
click at [1035, 494] on icon at bounding box center [1036, 498] width 26 height 26
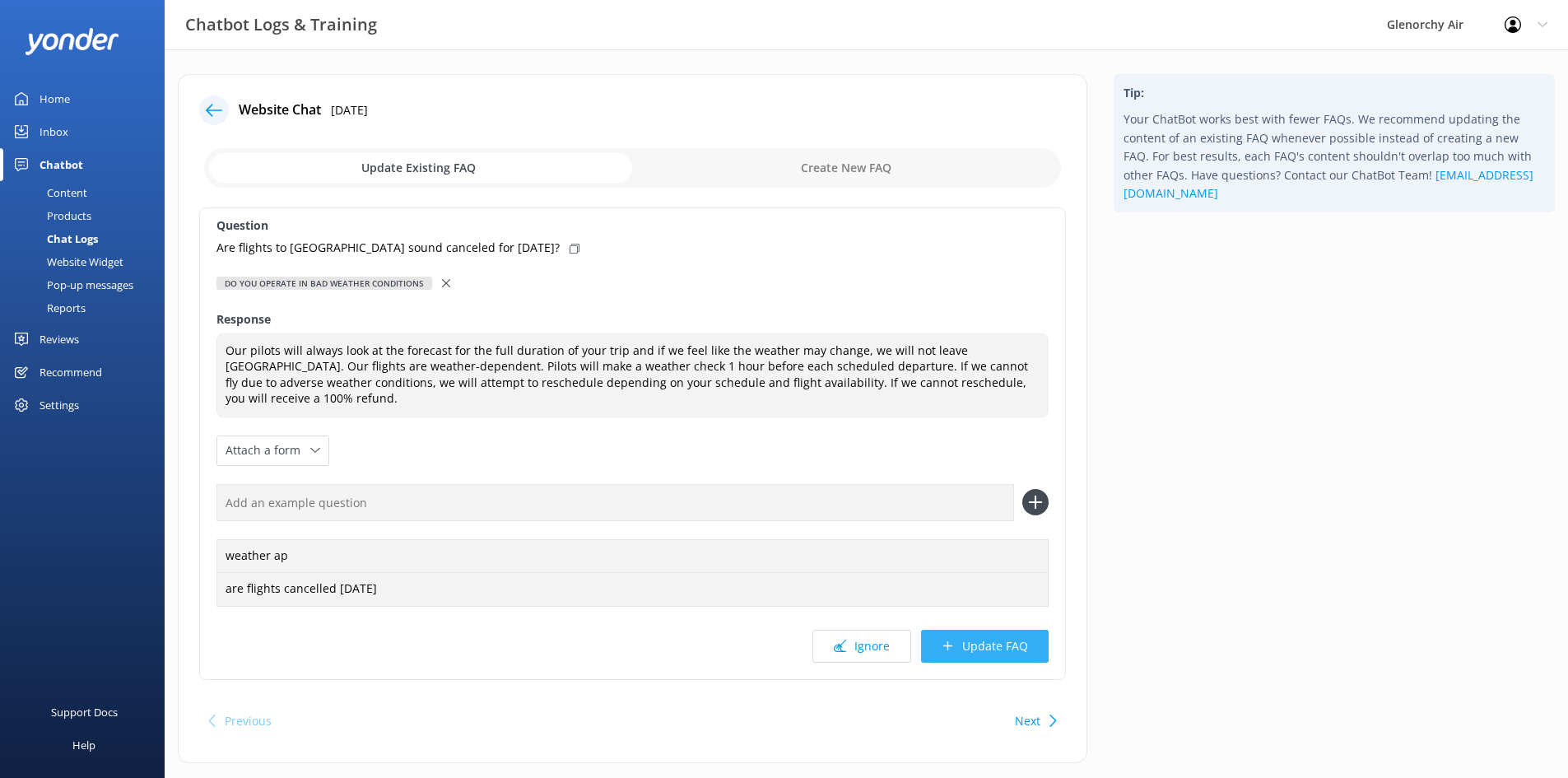
click at [997, 630] on button "Update FAQ" at bounding box center [985, 647] width 128 height 33
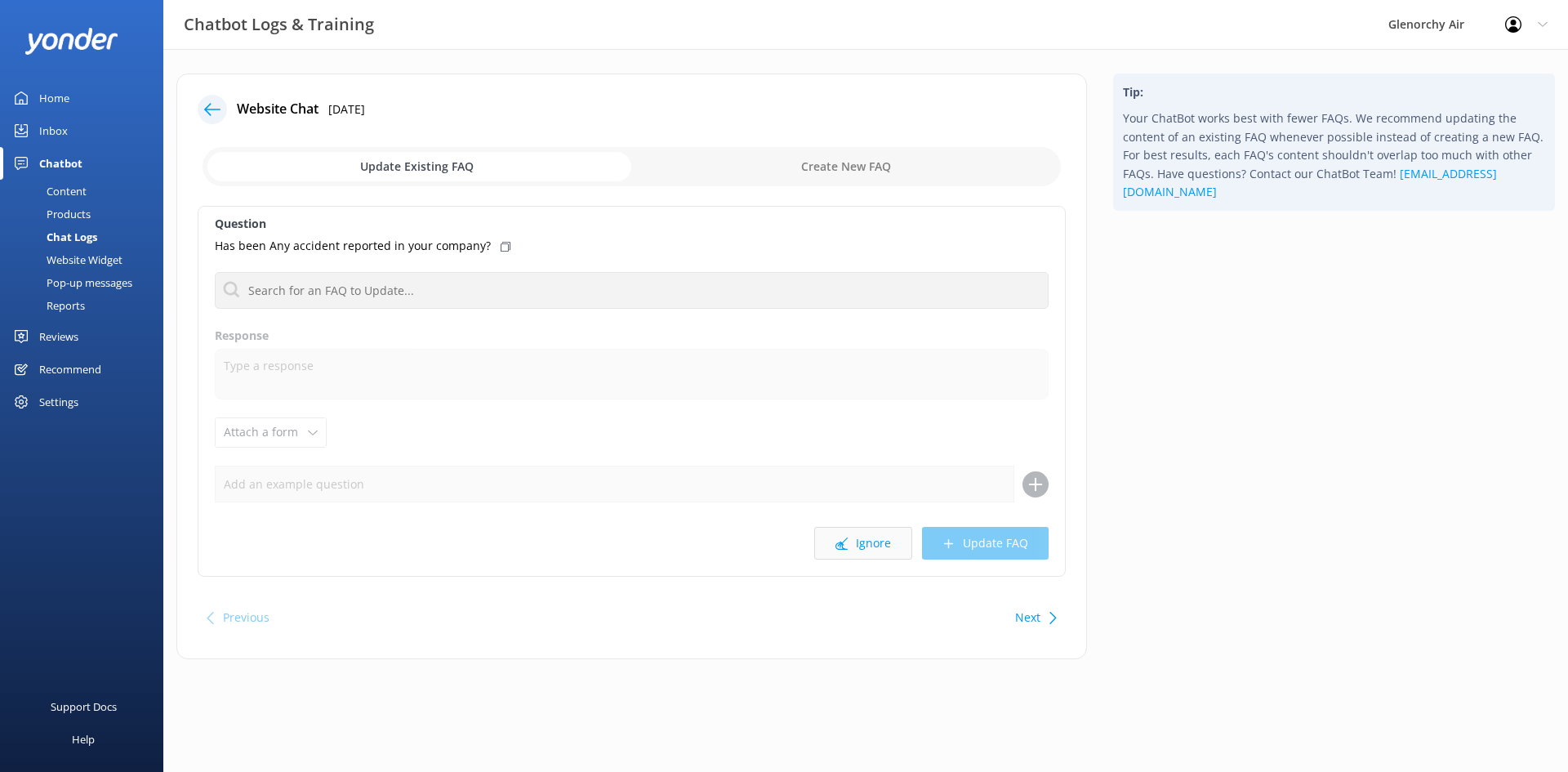
click at [864, 545] on button "Ignore" at bounding box center [863, 544] width 98 height 33
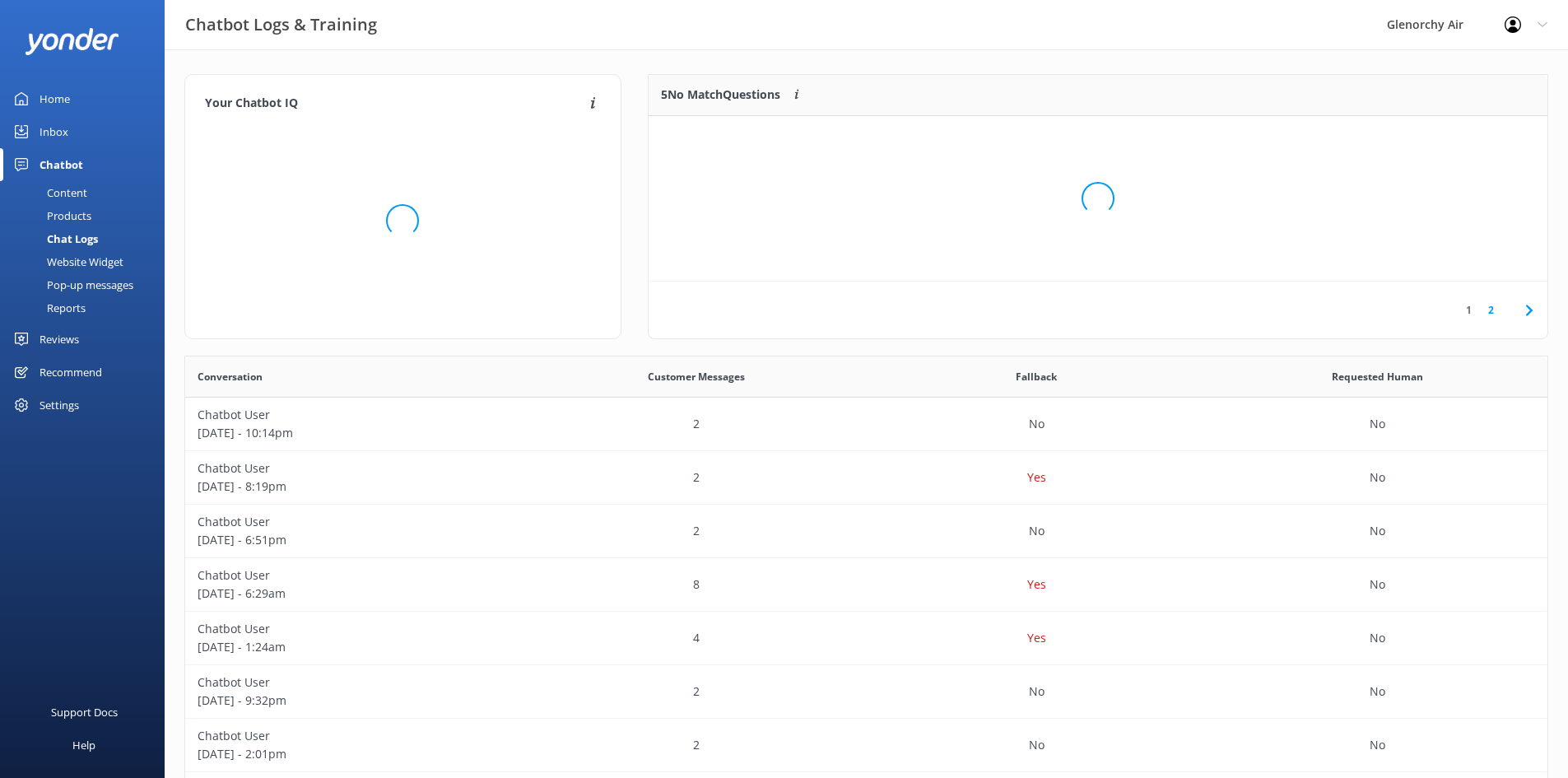
scroll to position [565, 1350]
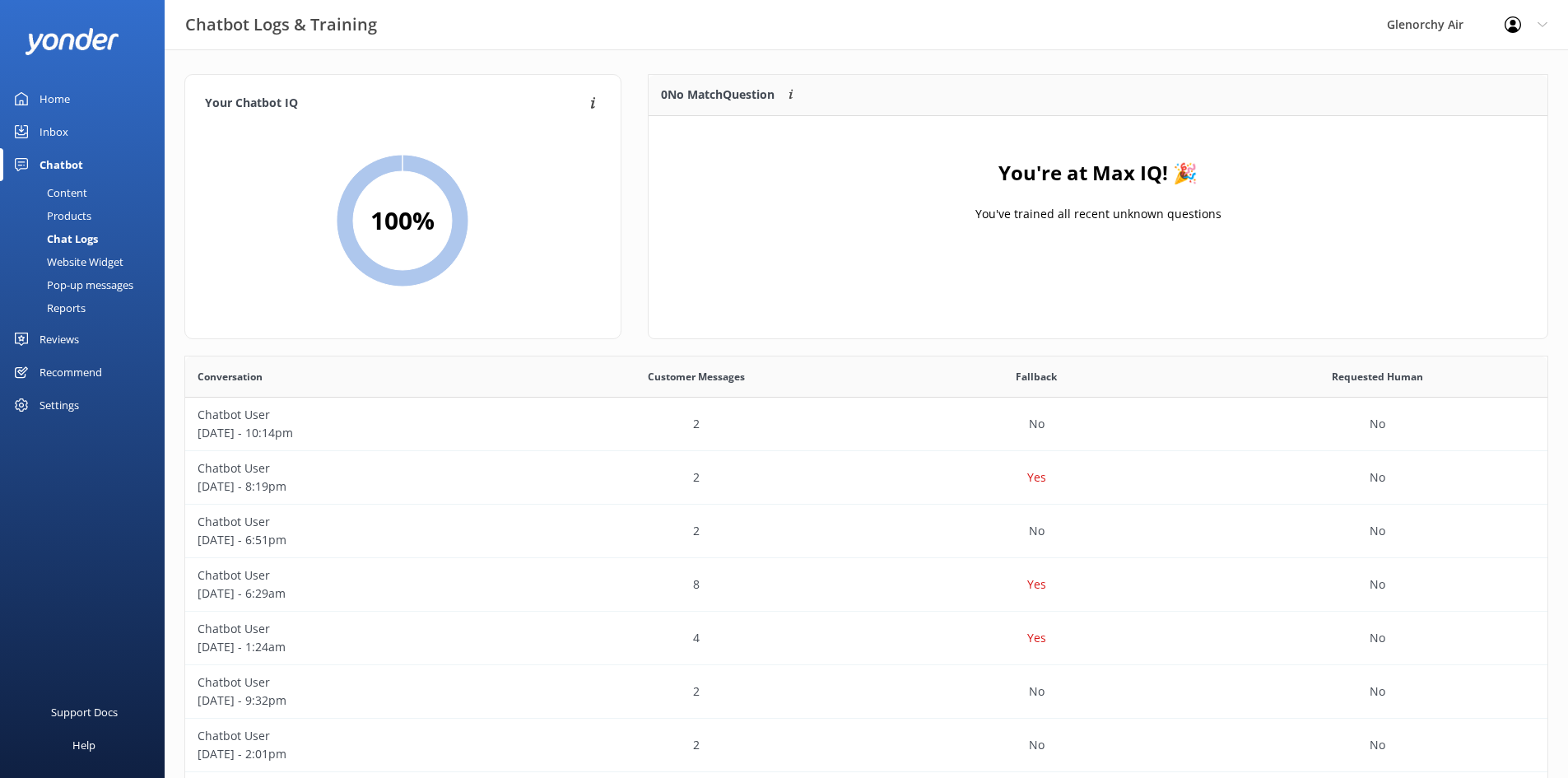
click at [69, 216] on div "Products" at bounding box center [51, 216] width 81 height 23
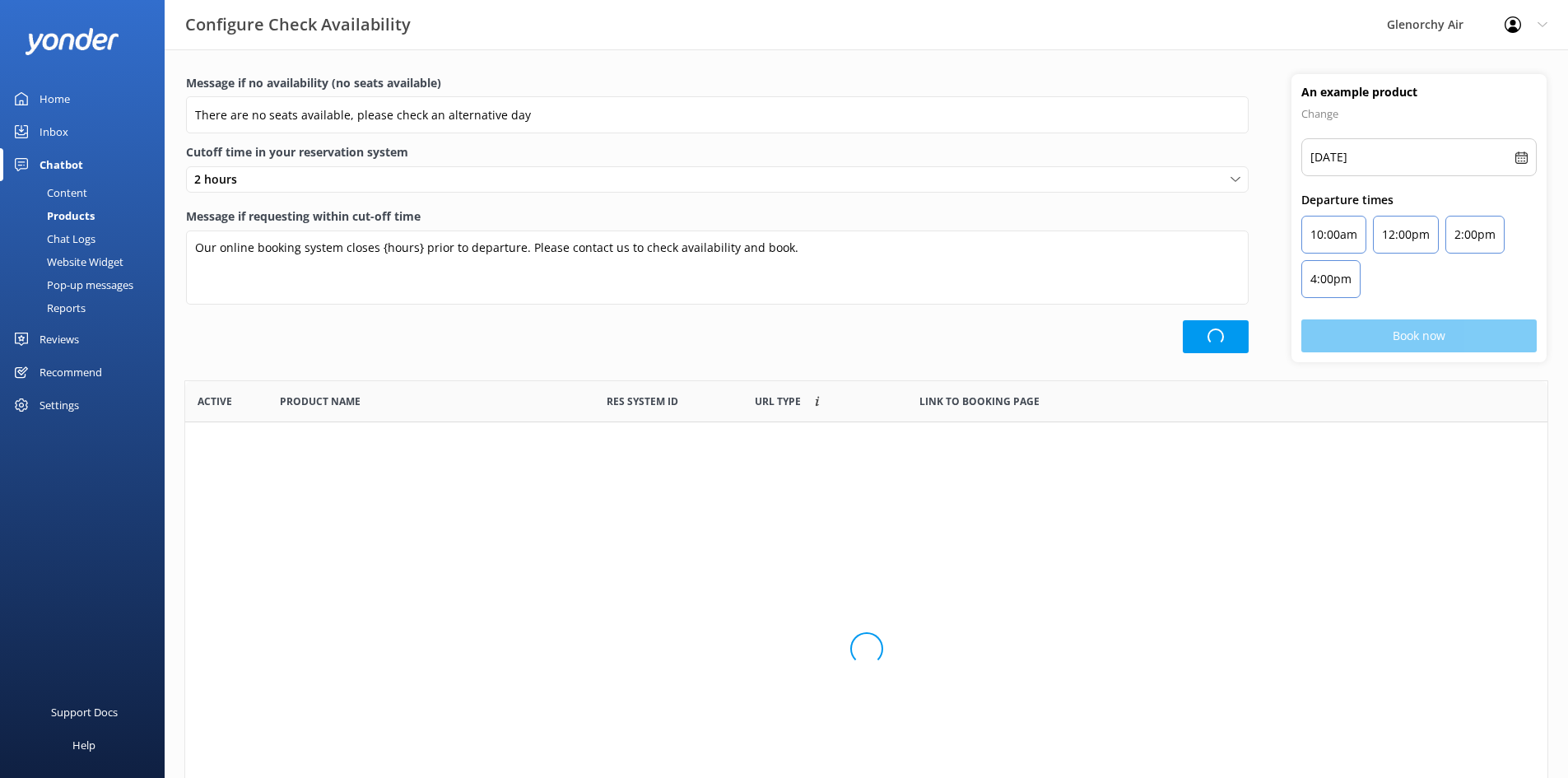
scroll to position [482, 1350]
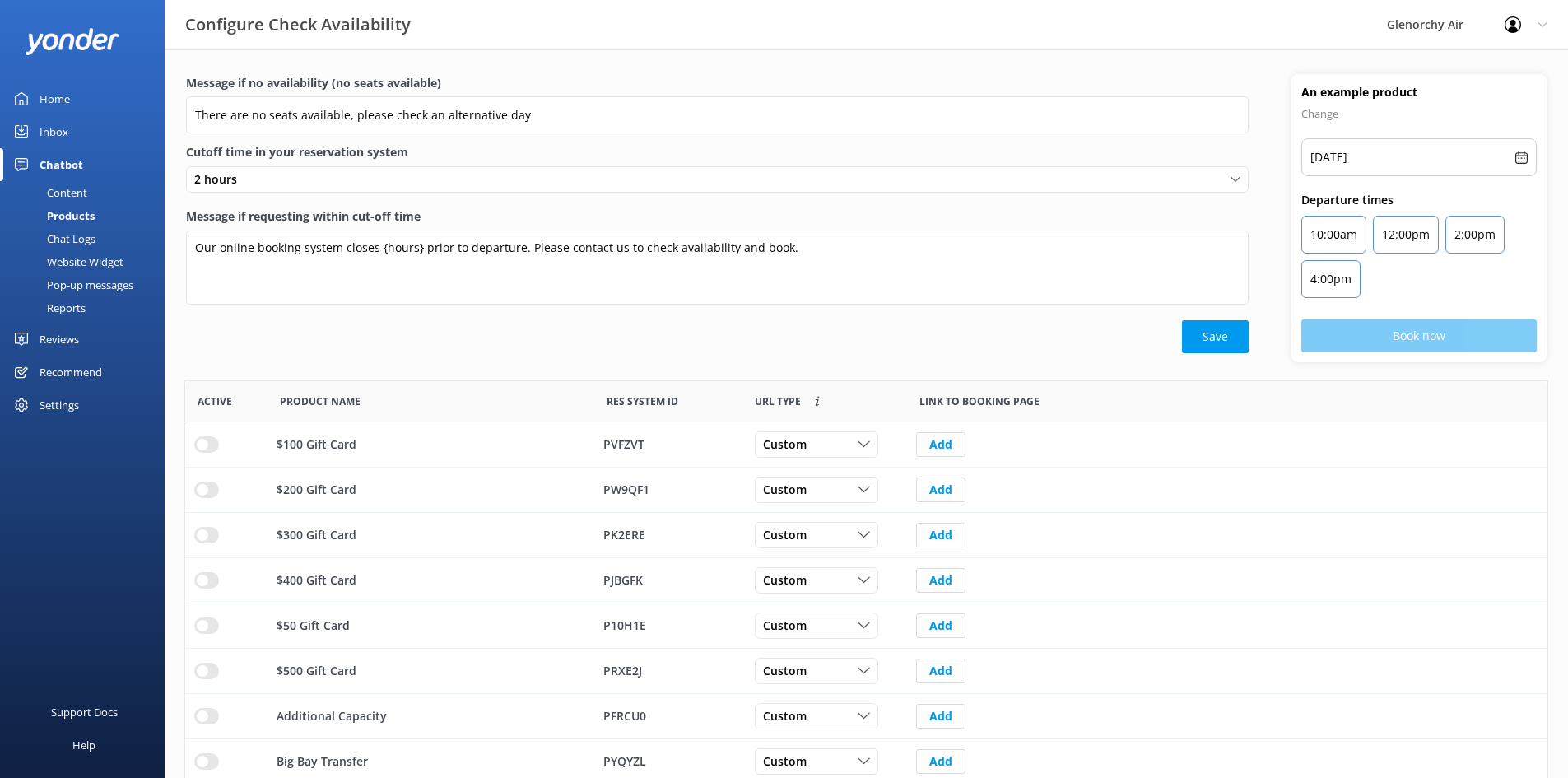
click at [71, 247] on div "Chat Logs" at bounding box center [52, 239] width 85 height 23
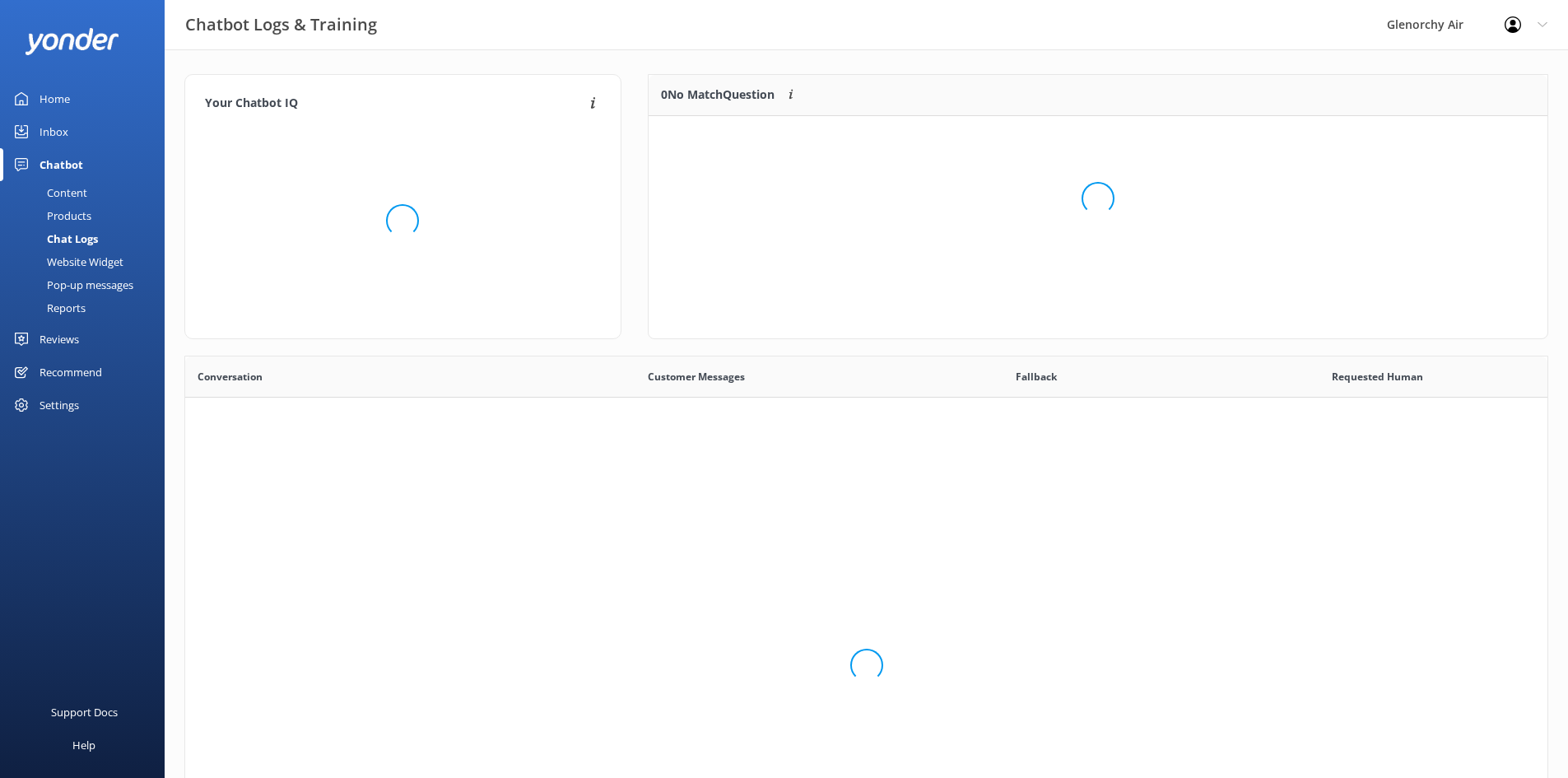
scroll to position [565, 1350]
